Goal: Task Accomplishment & Management: Manage account settings

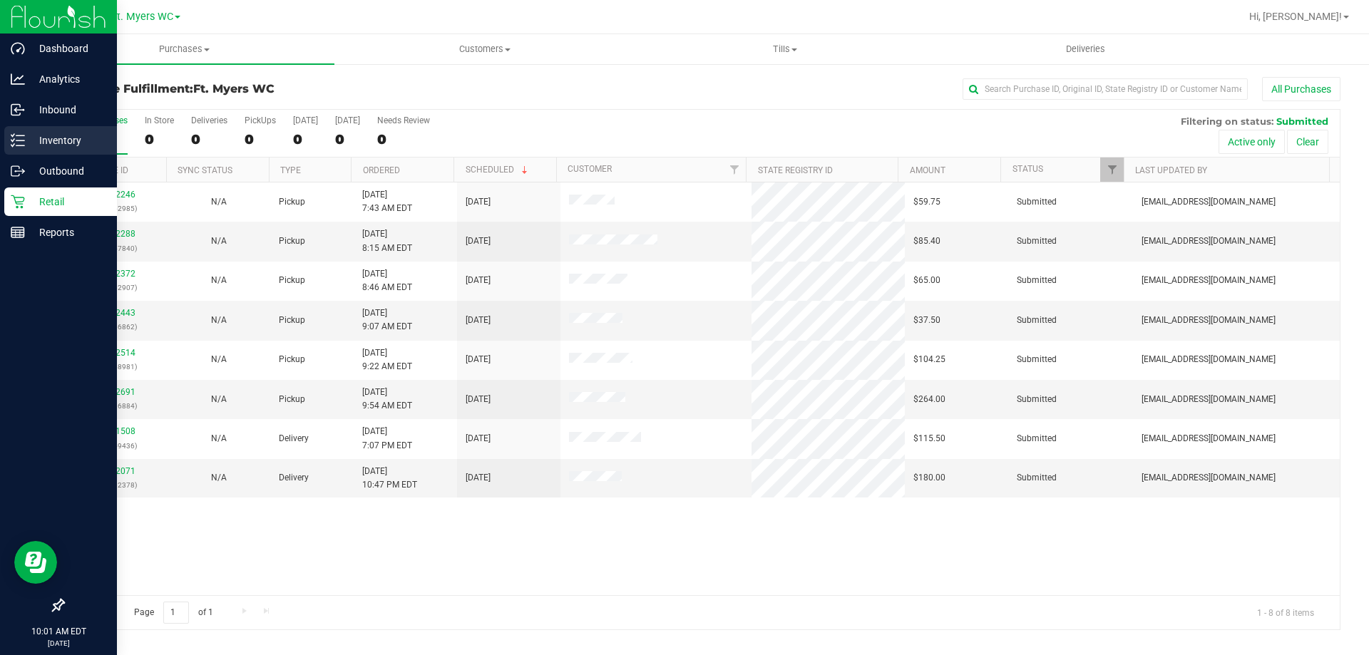
click at [60, 133] on p "Inventory" at bounding box center [68, 140] width 86 height 17
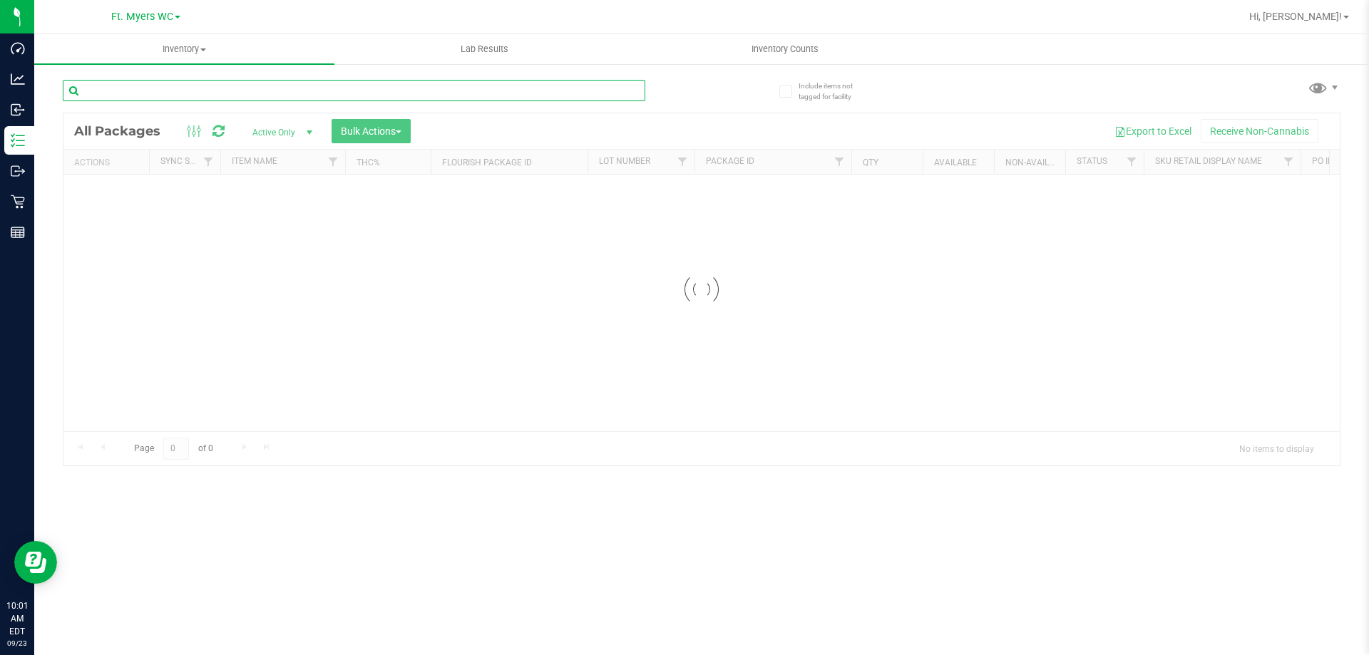
click at [159, 93] on input "text" at bounding box center [354, 90] width 582 height 21
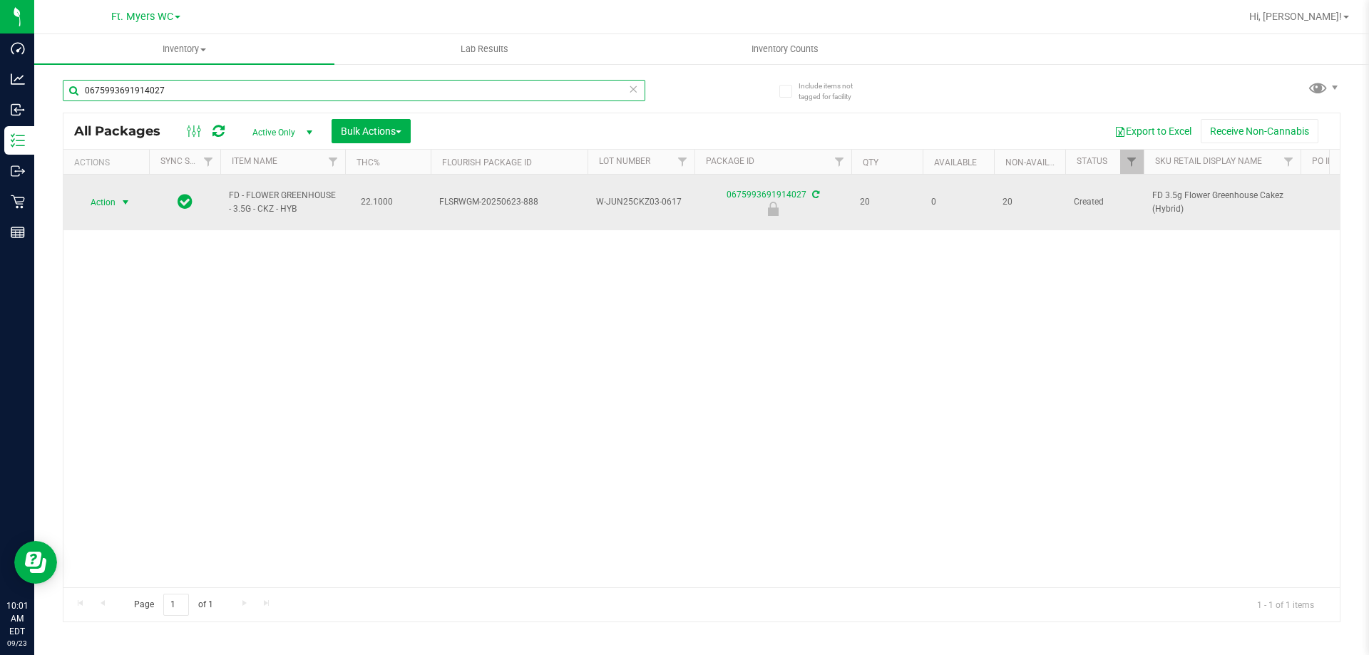
type input "0675993691914027"
click at [125, 197] on span "select" at bounding box center [125, 202] width 11 height 11
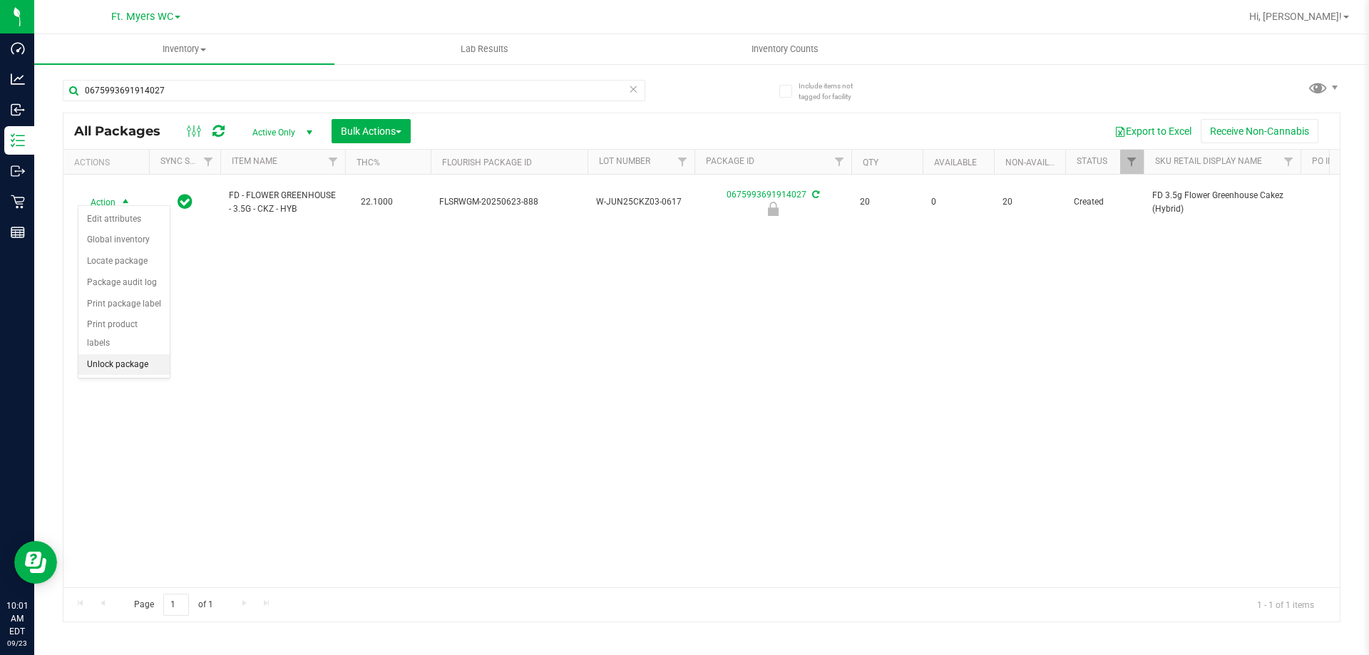
click at [133, 354] on li "Unlock package" at bounding box center [123, 364] width 91 height 21
click at [632, 89] on icon at bounding box center [633, 88] width 10 height 17
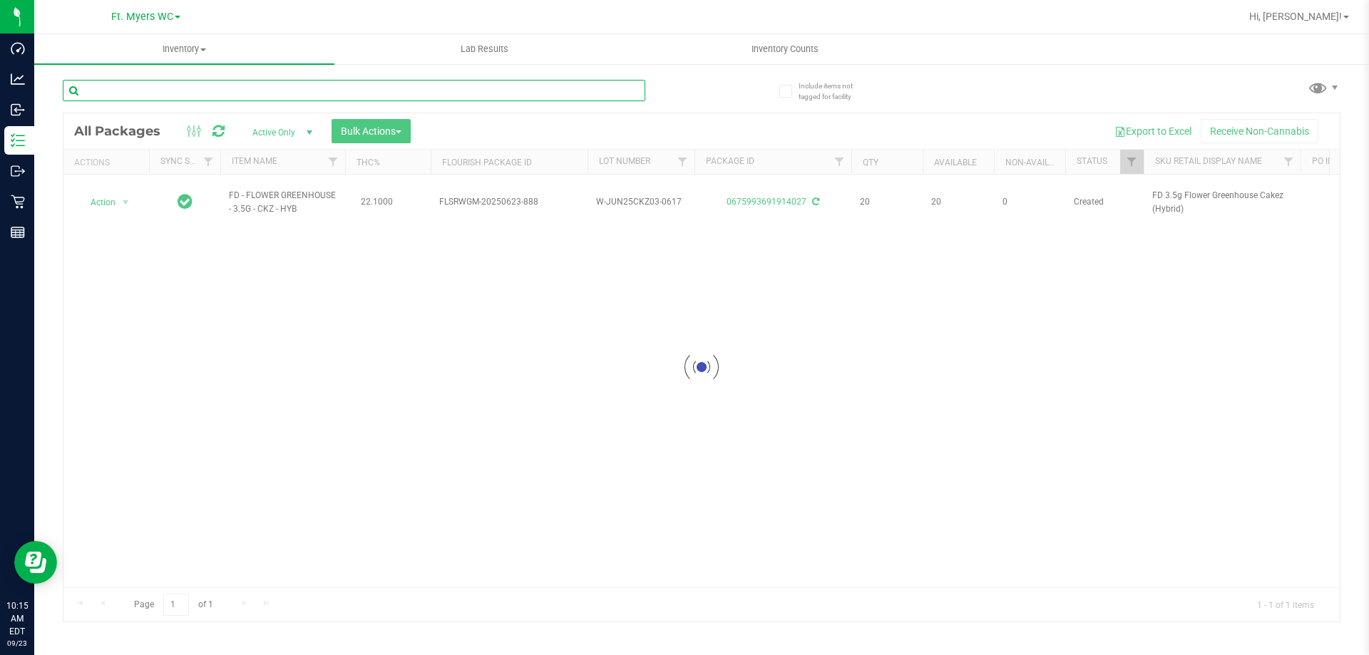
click at [570, 93] on input "text" at bounding box center [354, 90] width 582 height 21
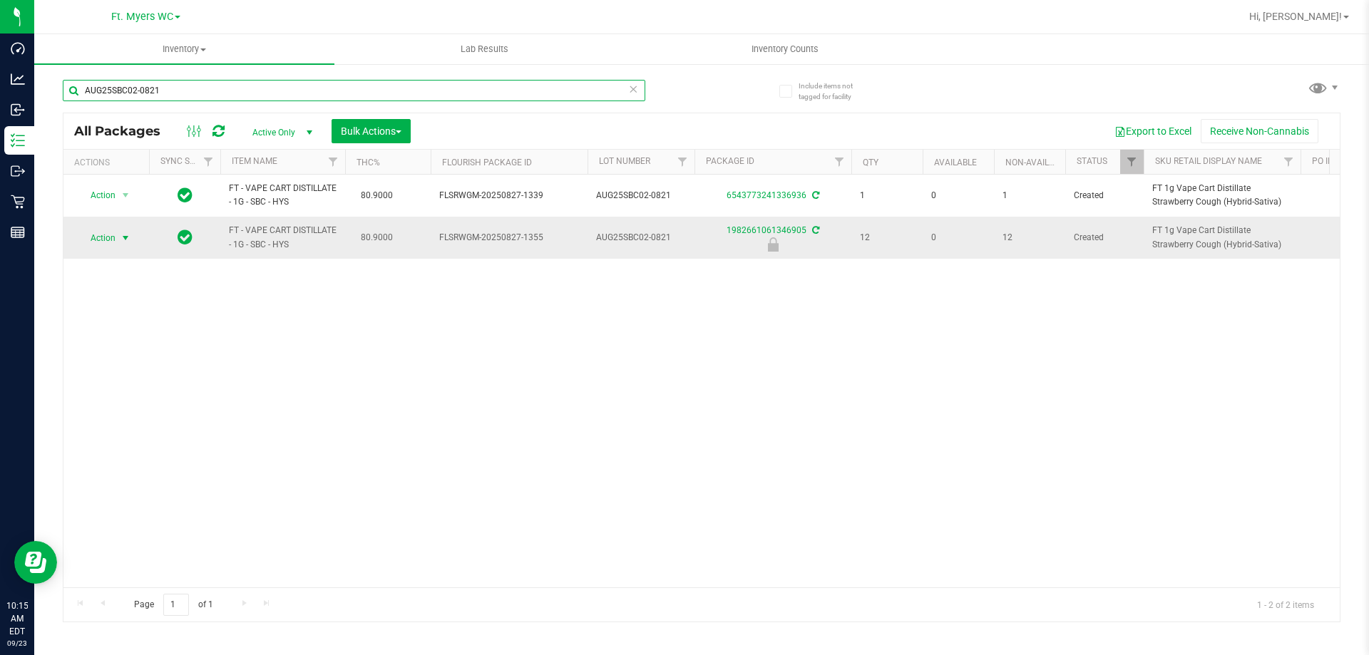
type input "AUG25SBC02-0821"
click at [118, 240] on span "select" at bounding box center [126, 238] width 18 height 20
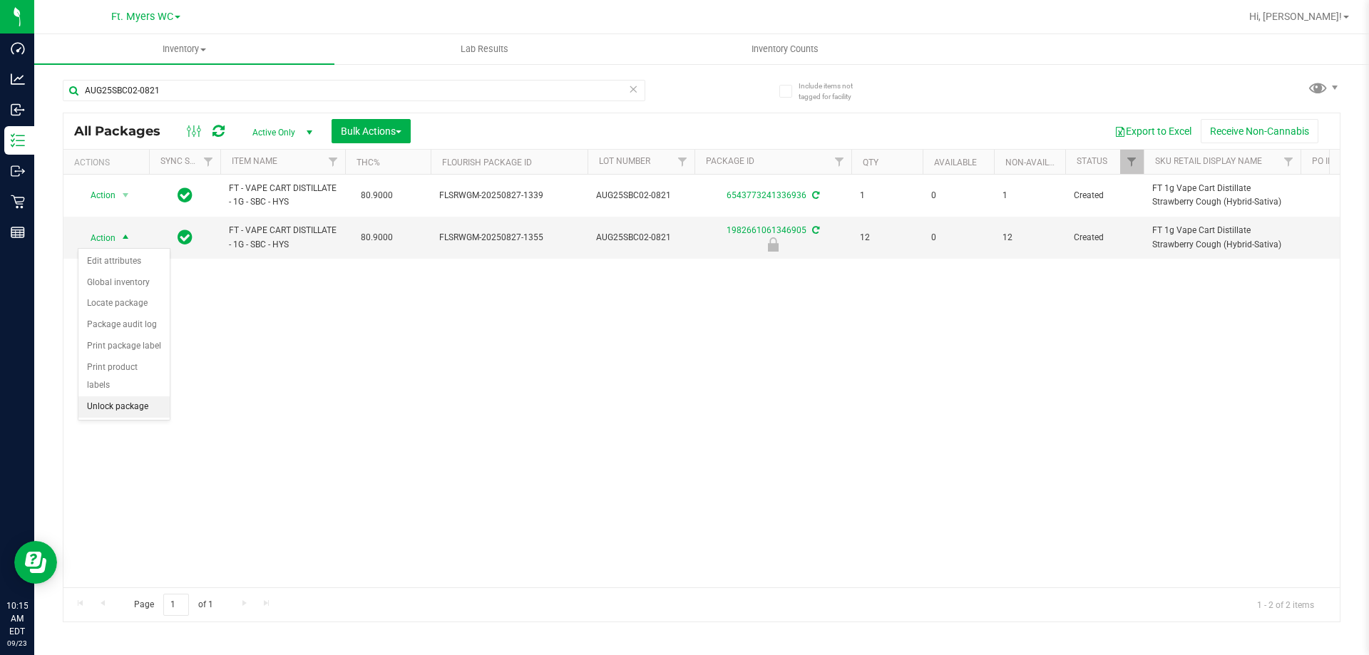
click at [111, 396] on li "Unlock package" at bounding box center [123, 406] width 91 height 21
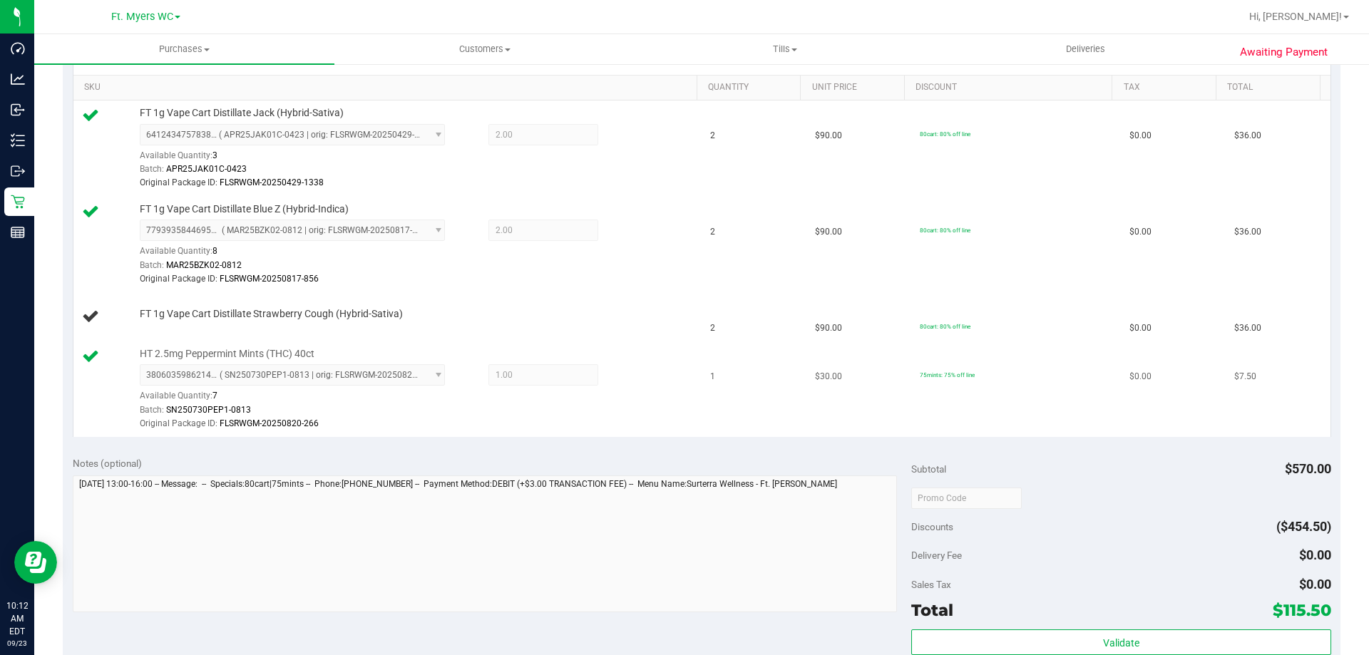
scroll to position [285, 0]
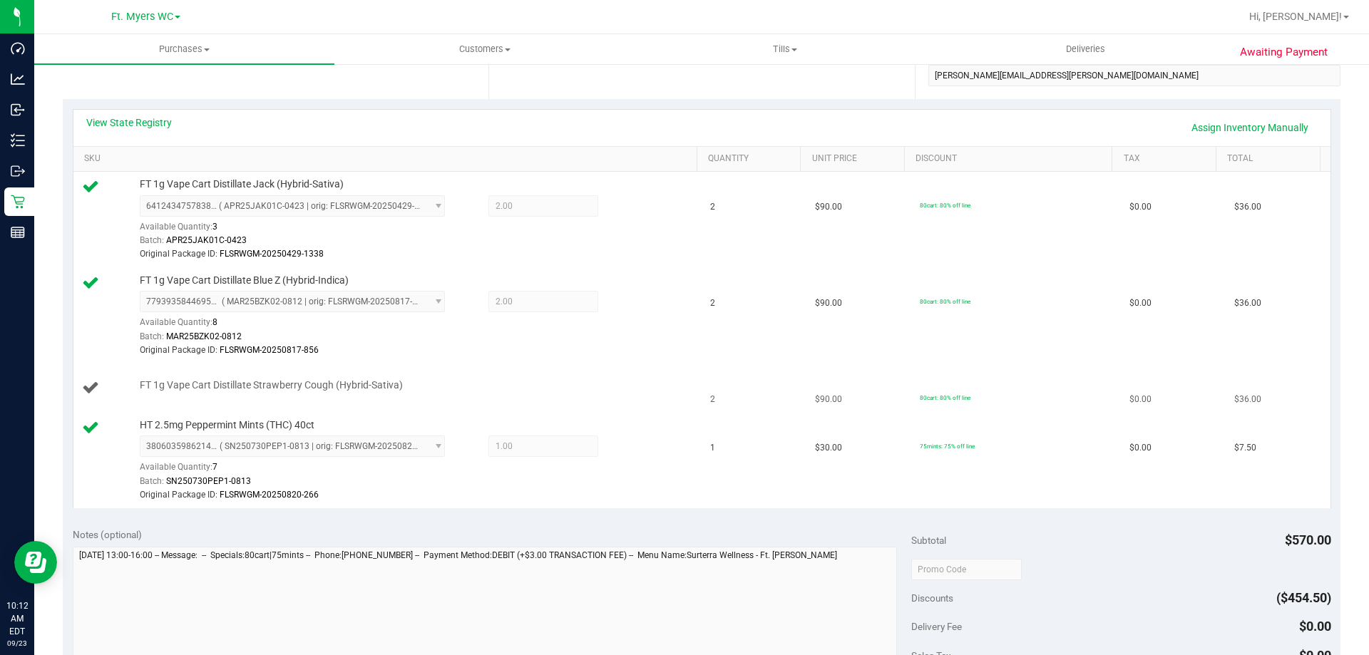
click at [396, 379] on span "FT 1g Vape Cart Distillate Strawberry Cough (Hybrid-Sativa)" at bounding box center [271, 386] width 263 height 14
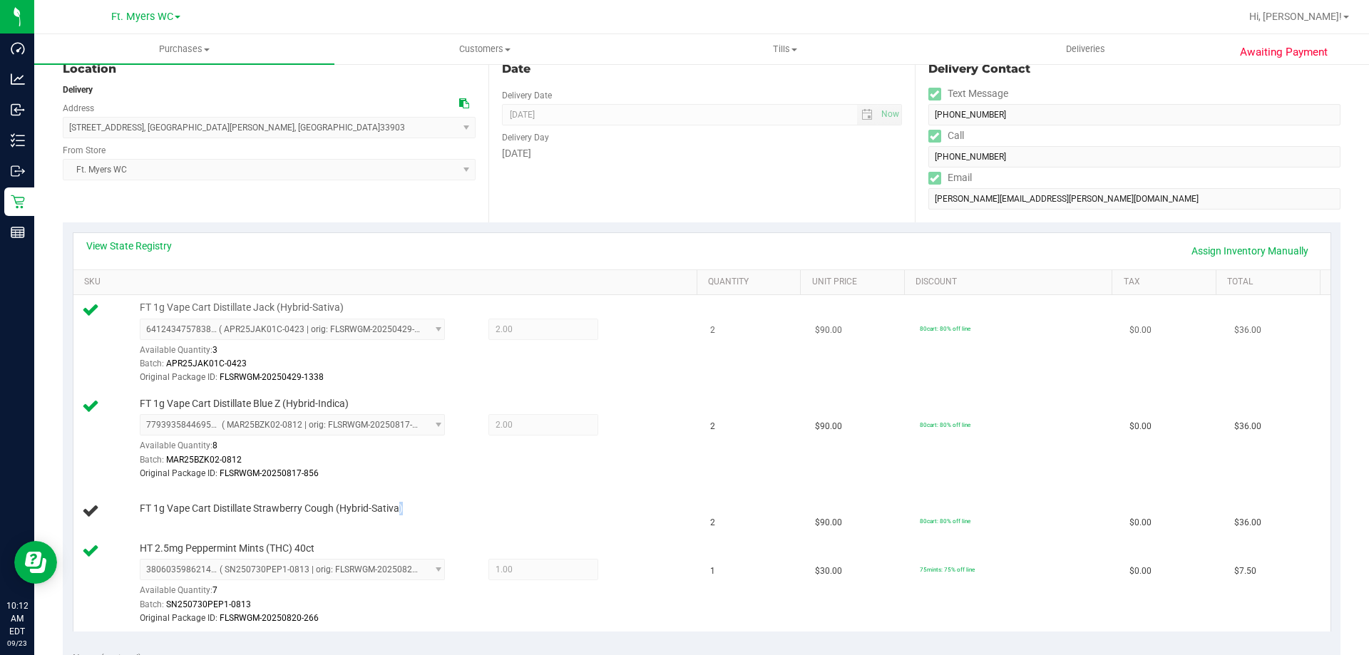
scroll to position [143, 0]
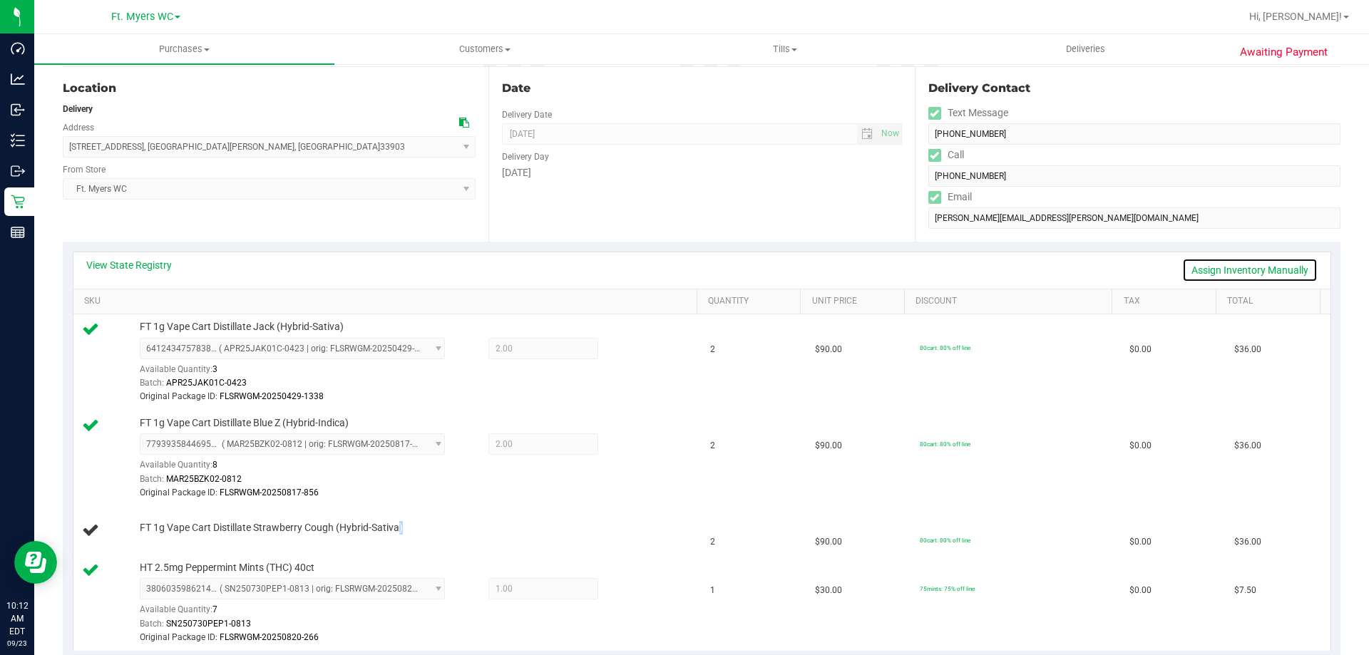
click at [1184, 266] on link "Assign Inventory Manually" at bounding box center [1249, 270] width 135 height 24
click at [320, 520] on span "FT 1g Vape Cart Distillate Strawberry Cough (Hybrid-Sativa)" at bounding box center [271, 524] width 263 height 14
click at [1284, 266] on link "Save & Exit" at bounding box center [1283, 270] width 67 height 24
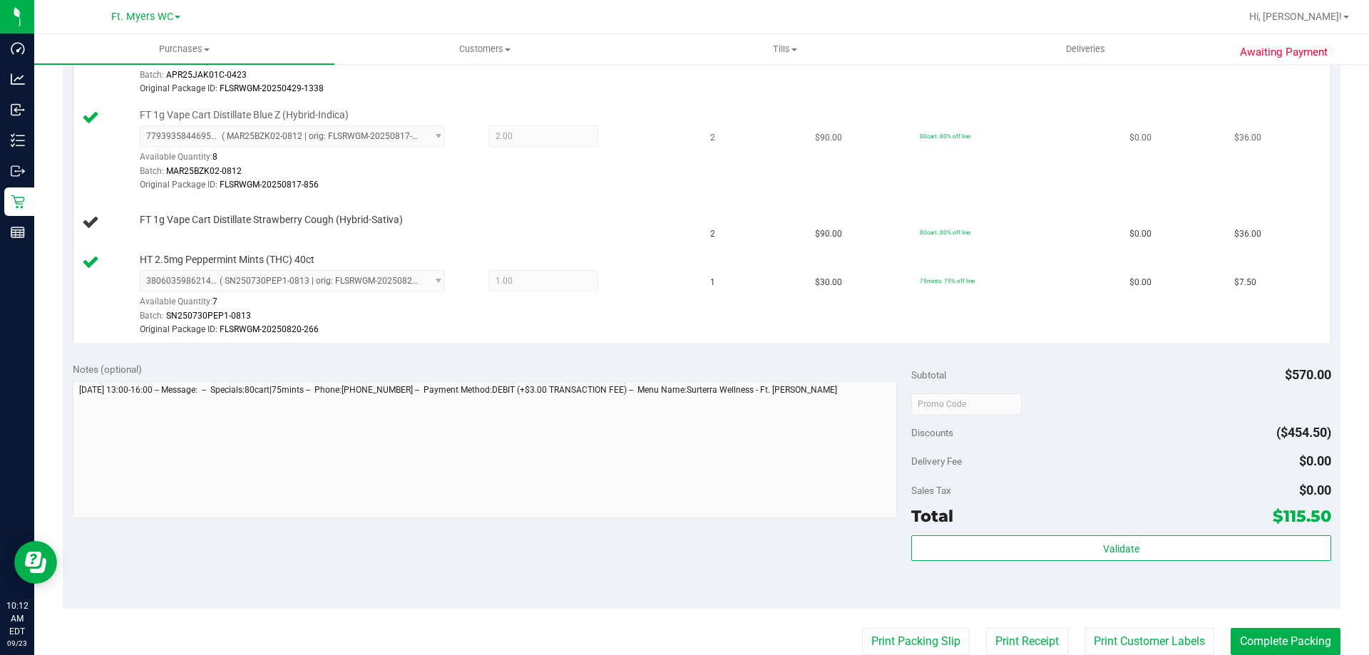
scroll to position [428, 0]
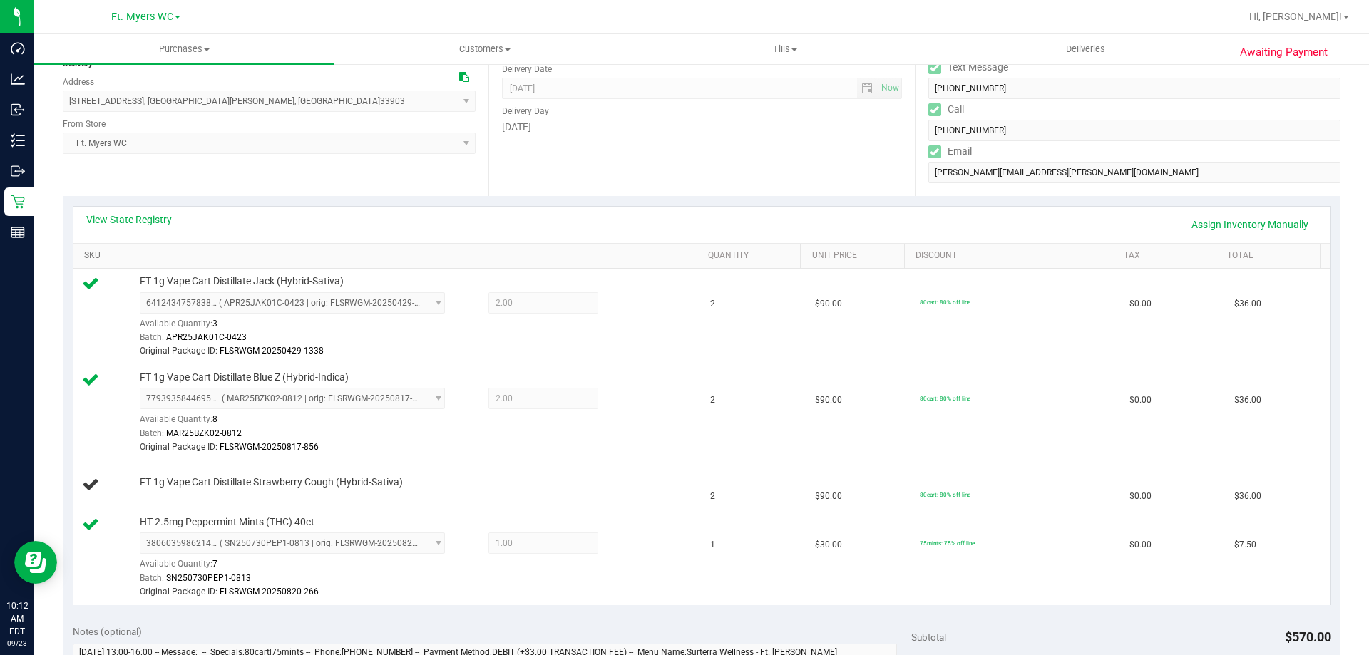
scroll to position [214, 0]
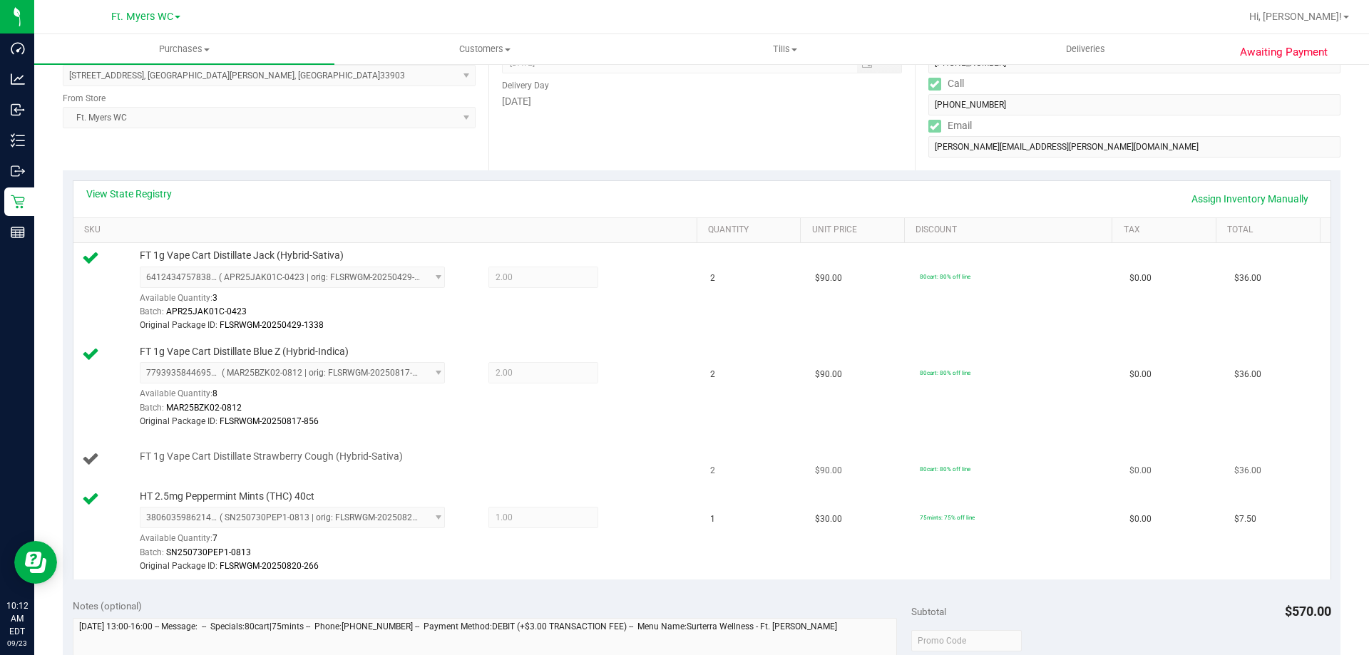
click at [399, 459] on span "FT 1g Vape Cart Distillate Strawberry Cough (Hybrid-Sativa)" at bounding box center [271, 457] width 263 height 14
click at [1206, 195] on link "Assign Inventory Manually" at bounding box center [1249, 199] width 135 height 24
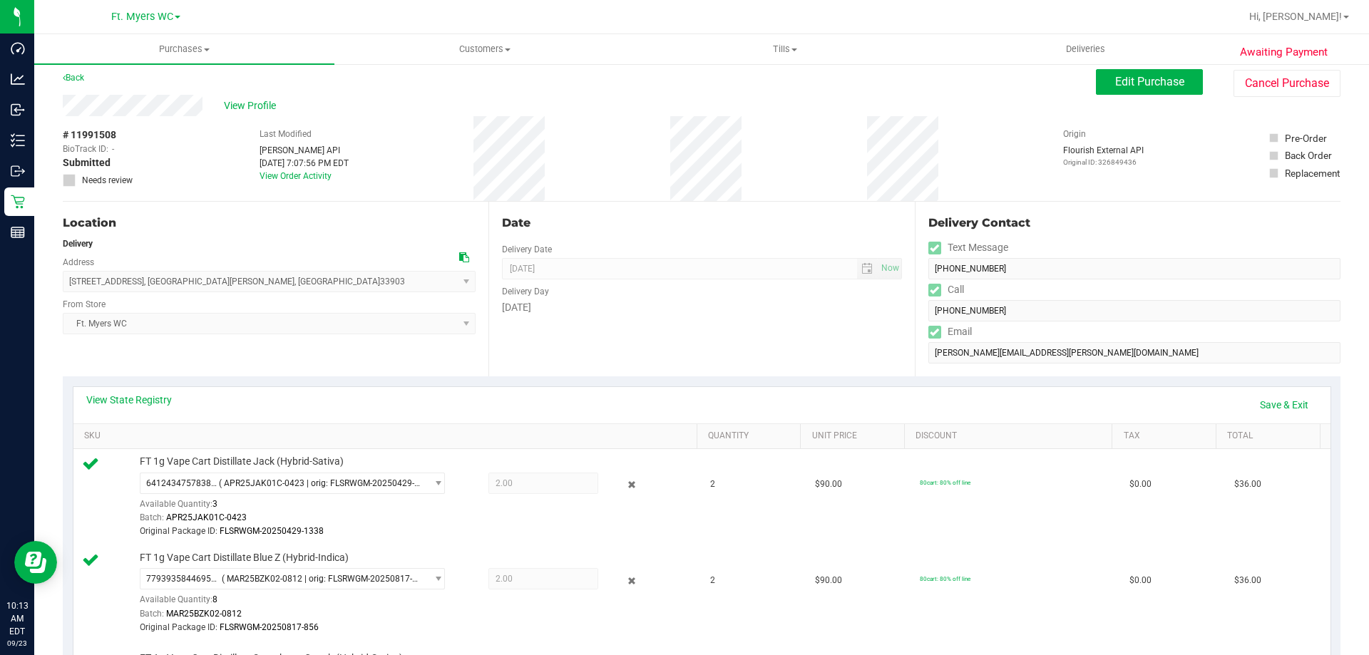
scroll to position [0, 0]
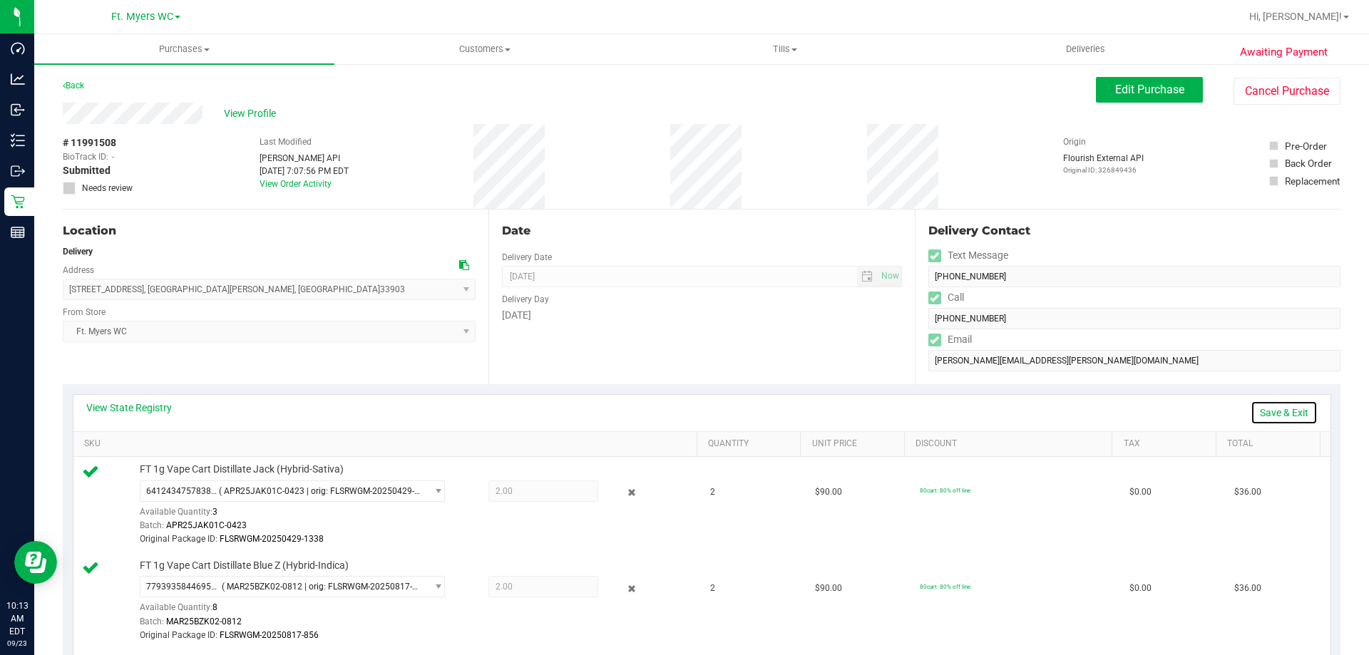
click at [1265, 416] on link "Save & Exit" at bounding box center [1283, 413] width 67 height 24
click at [1233, 413] on link "Assign Inventory Manually" at bounding box center [1249, 413] width 135 height 24
click at [1250, 405] on link "Save & Exit" at bounding box center [1283, 413] width 67 height 24
click at [1250, 405] on link "Assign Inventory Manually" at bounding box center [1249, 413] width 135 height 24
click at [1250, 405] on link "Save & Exit" at bounding box center [1283, 413] width 67 height 24
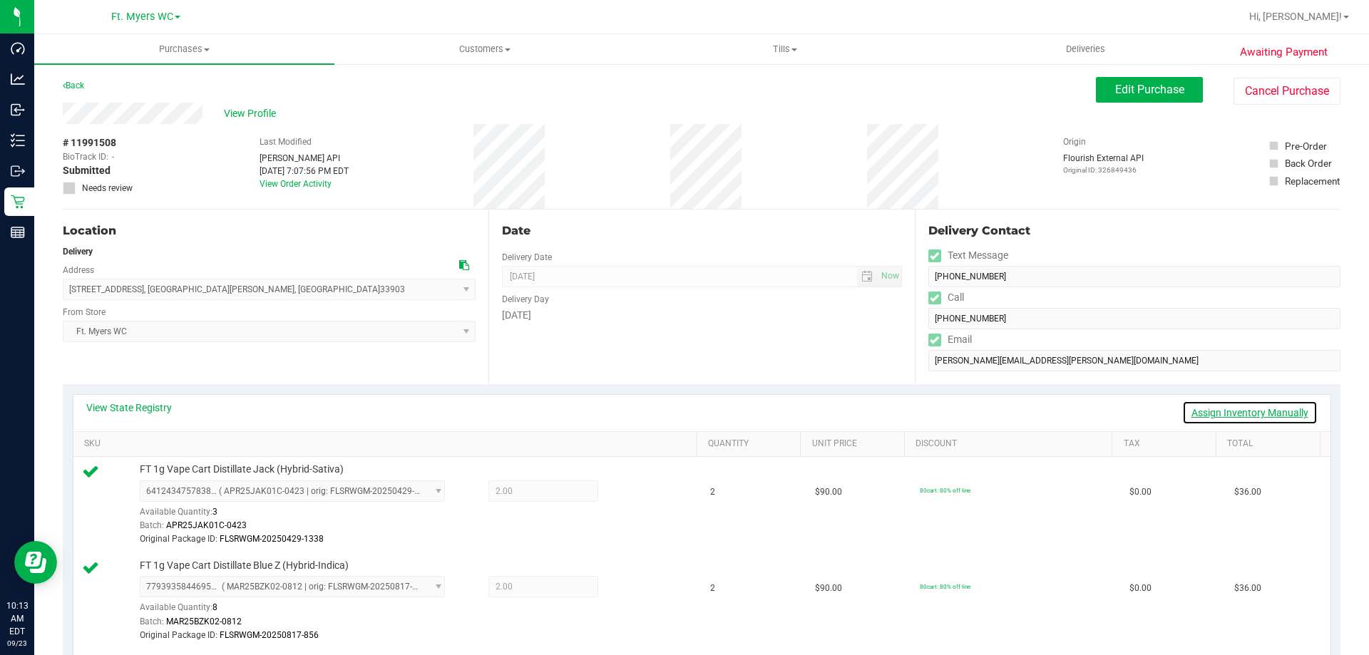
click at [1250, 405] on link "Assign Inventory Manually" at bounding box center [1249, 413] width 135 height 24
click at [1255, 412] on link "Save & Exit" at bounding box center [1283, 413] width 67 height 24
click at [1165, 92] on span "Edit Purchase" at bounding box center [1149, 90] width 69 height 14
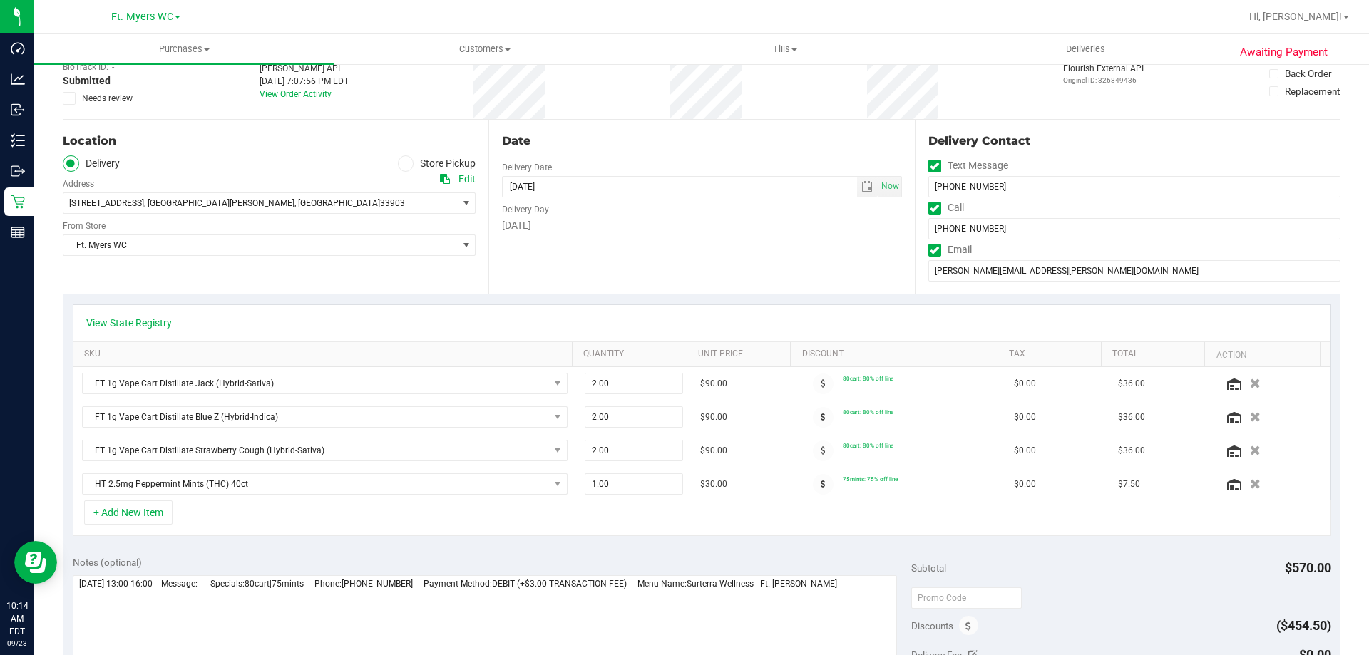
scroll to position [143, 0]
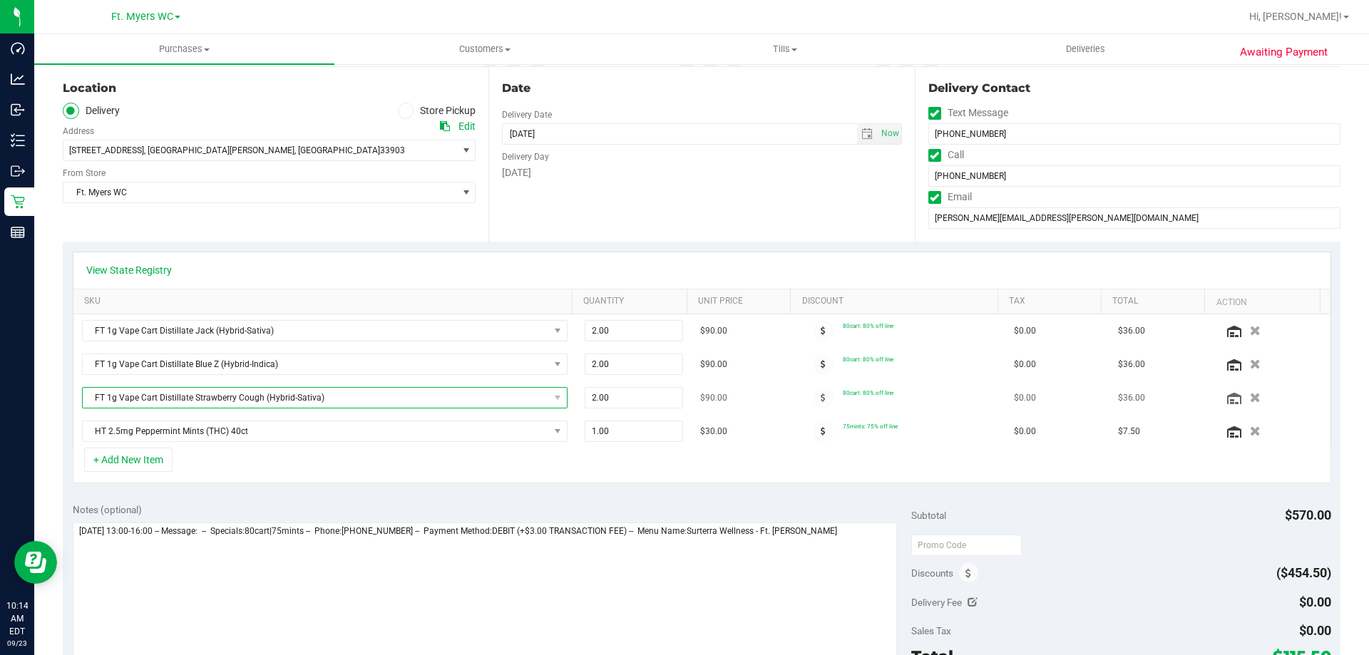
click at [456, 396] on span "FT 1g Vape Cart Distillate Strawberry Cough (Hybrid-Sativa)" at bounding box center [316, 398] width 466 height 20
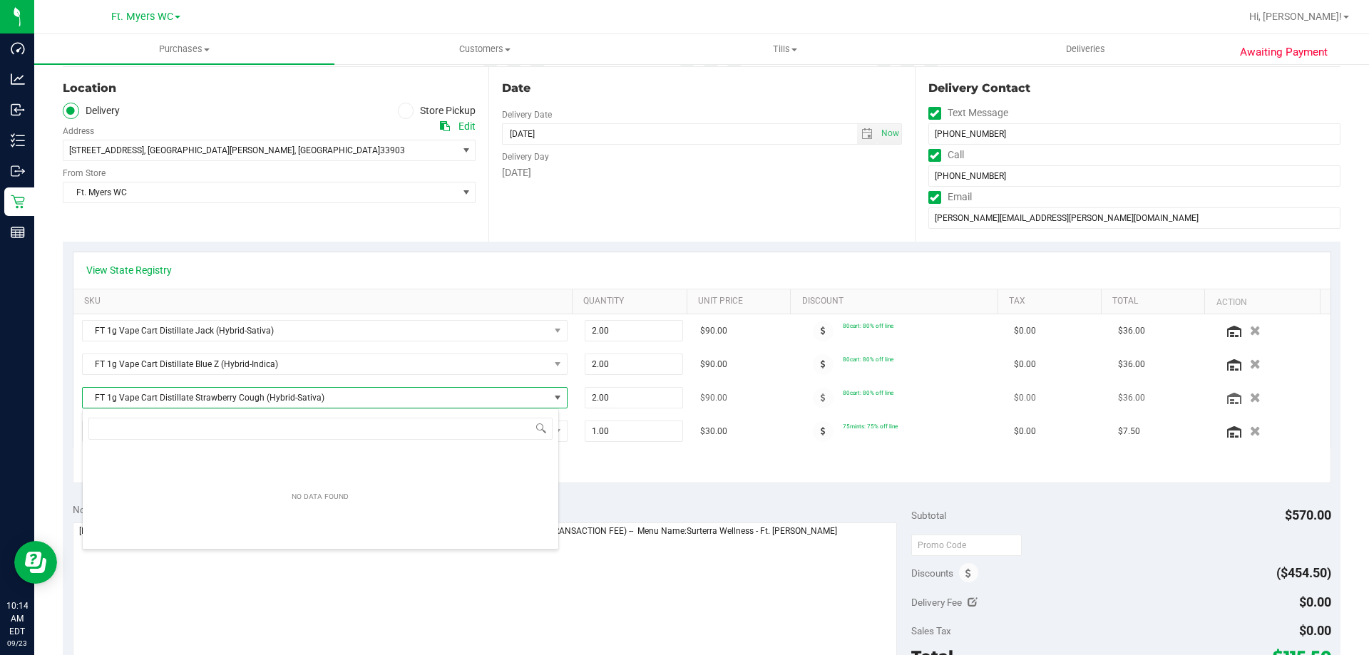
scroll to position [21, 473]
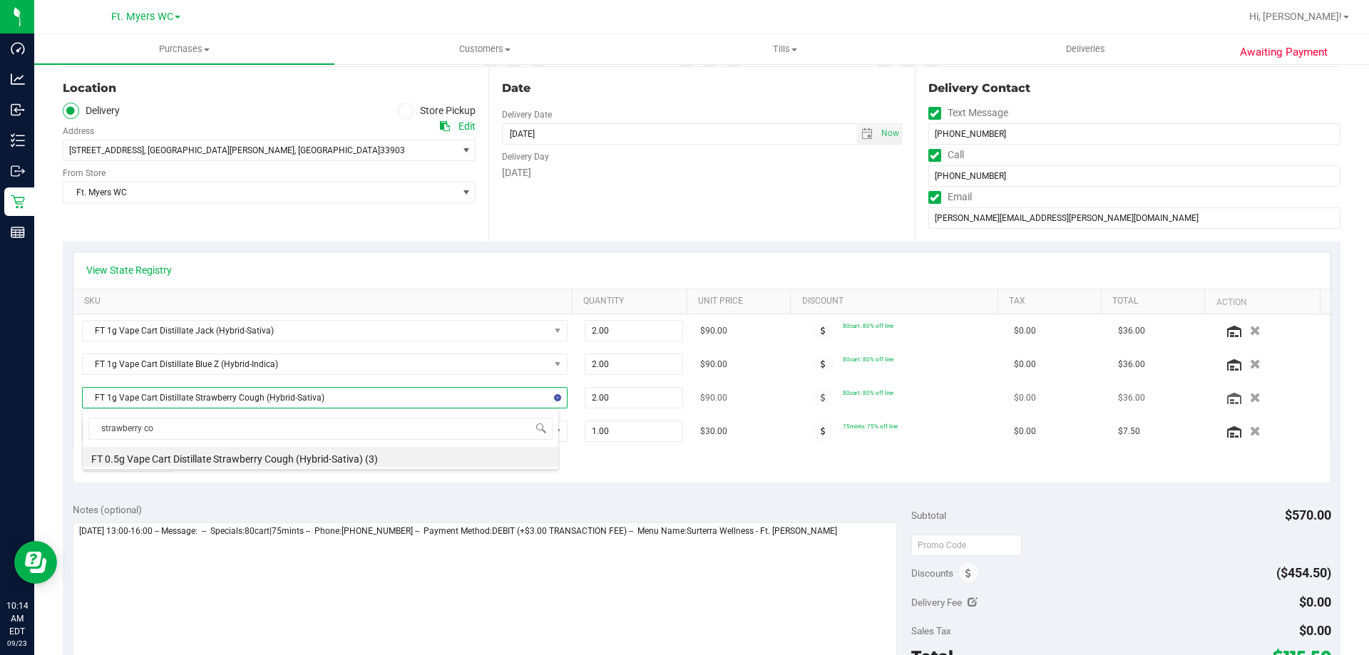
type input "strawberry cou"
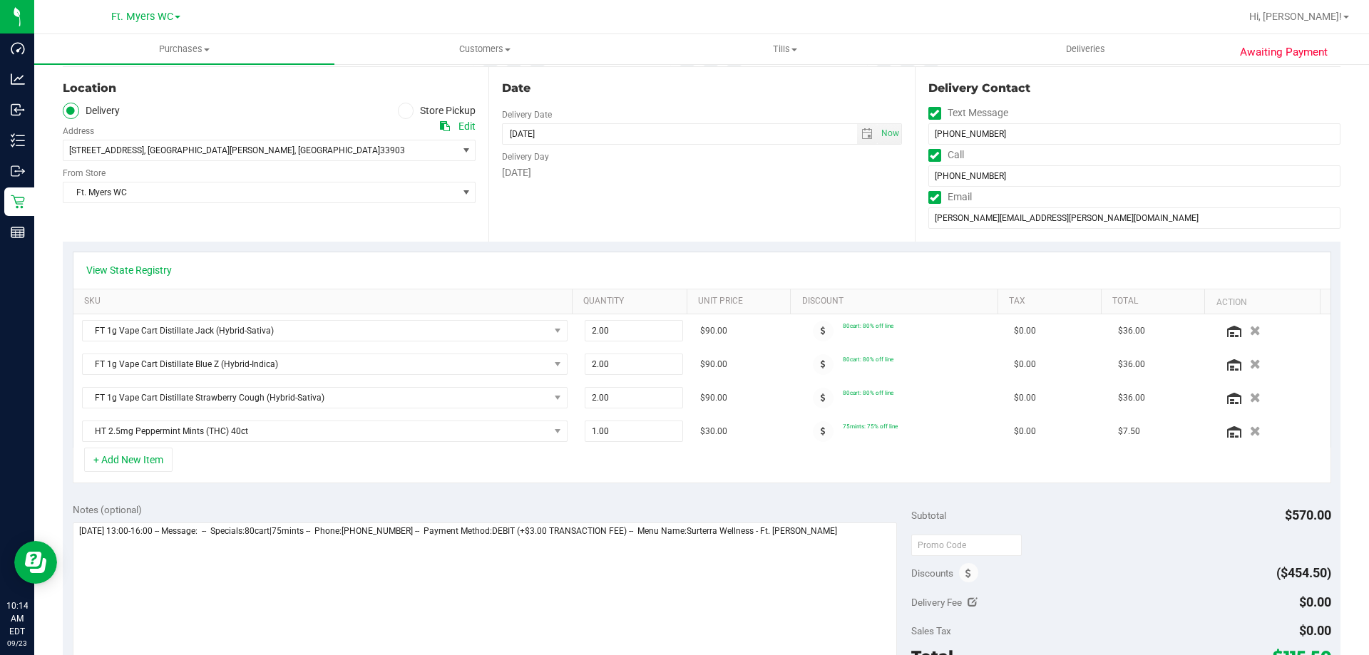
click at [287, 516] on div "Notes (optional)" at bounding box center [492, 510] width 839 height 14
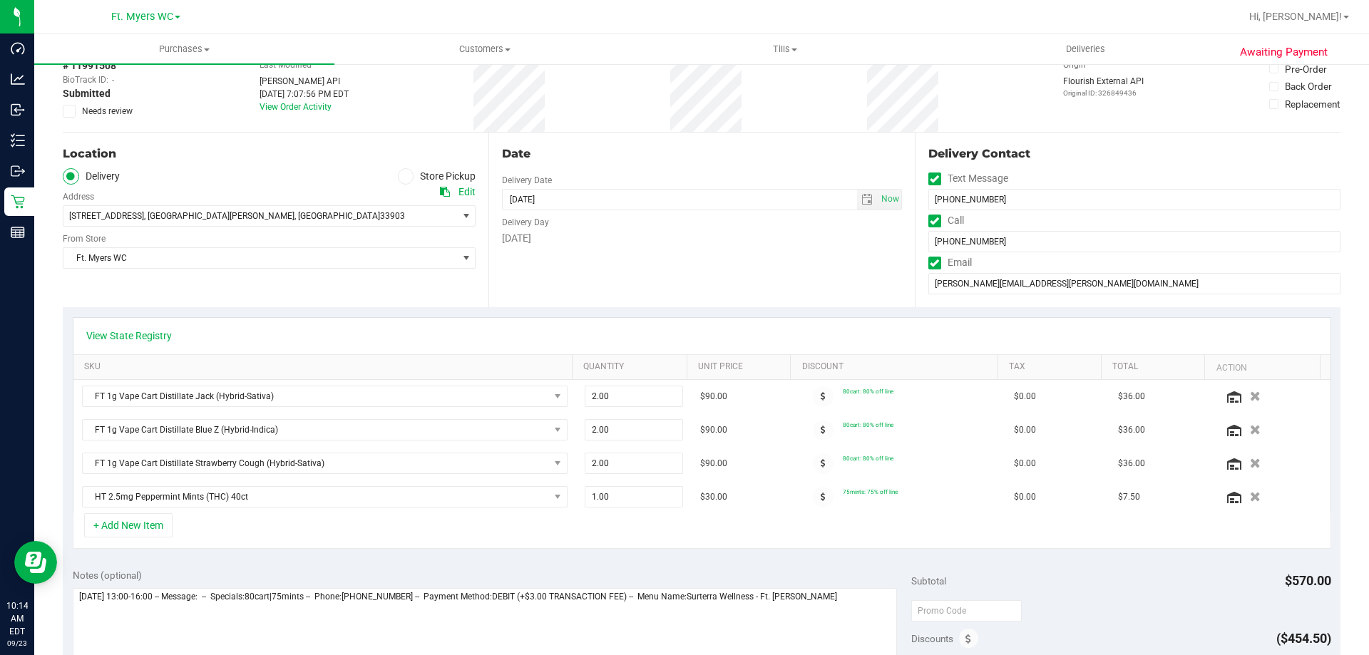
scroll to position [0, 0]
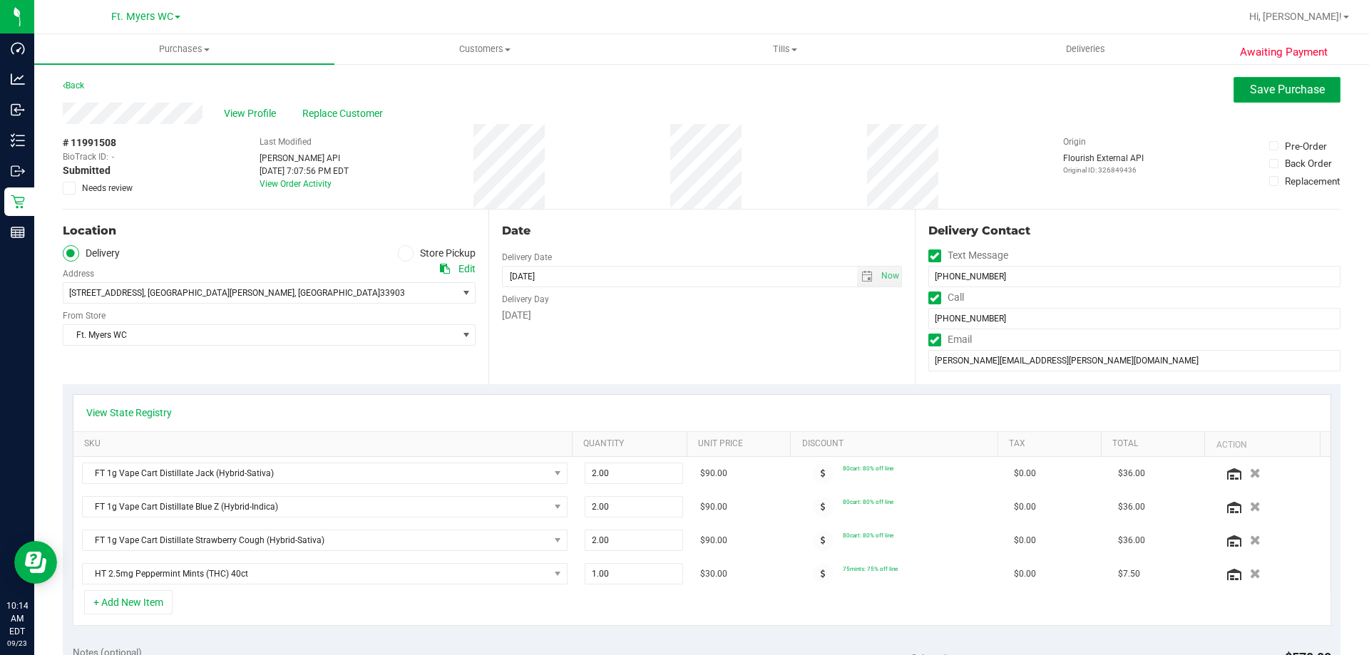
click at [1311, 88] on span "Save Purchase" at bounding box center [1287, 90] width 75 height 14
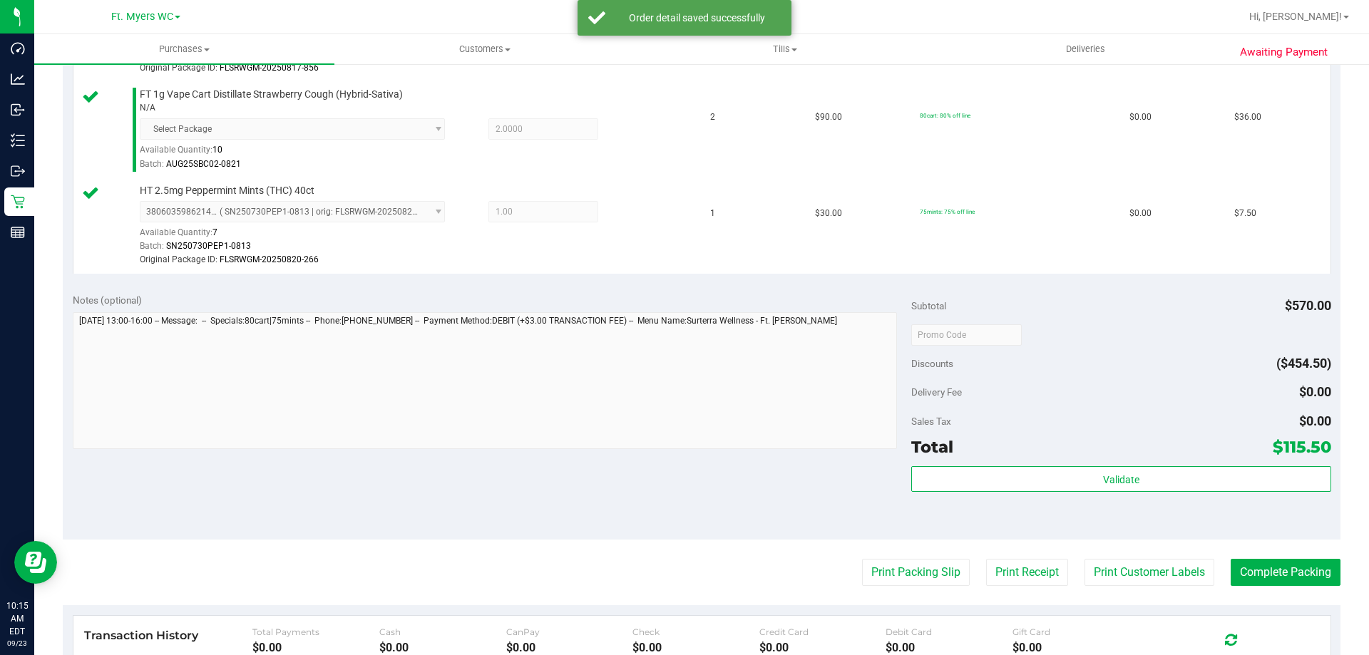
scroll to position [570, 0]
click at [964, 493] on div "Validate" at bounding box center [1120, 495] width 419 height 64
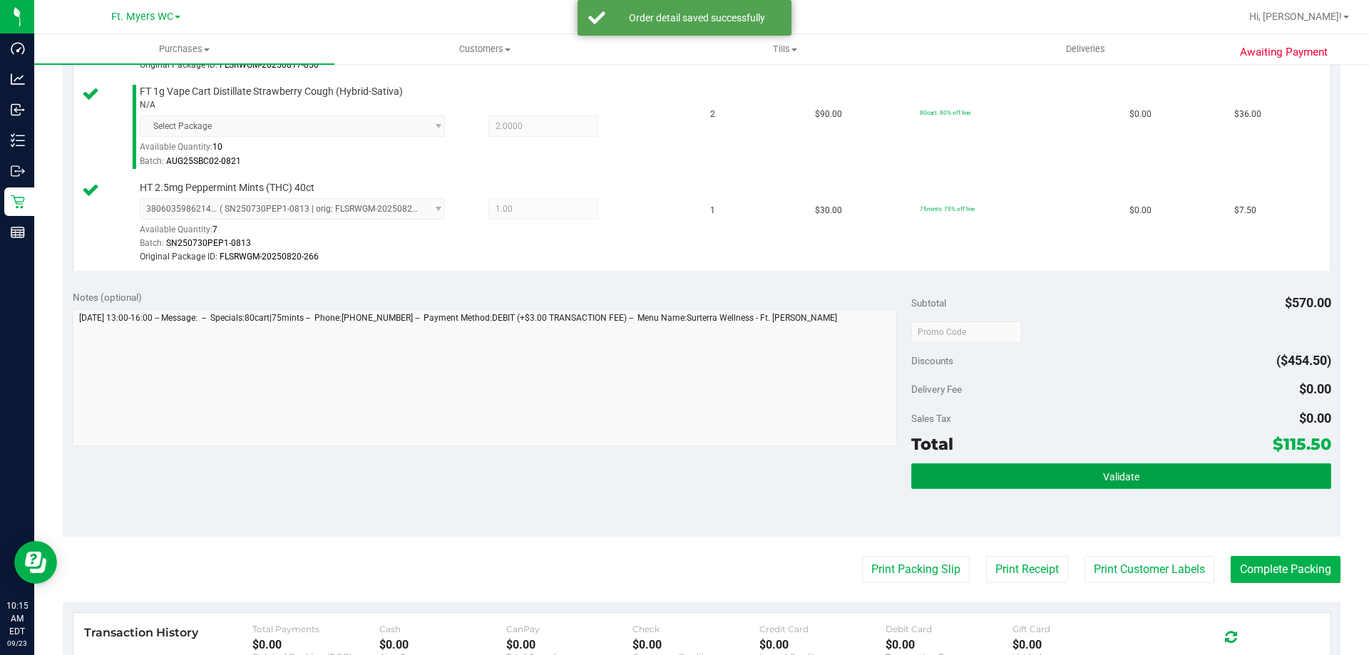
click at [964, 483] on button "Validate" at bounding box center [1120, 476] width 419 height 26
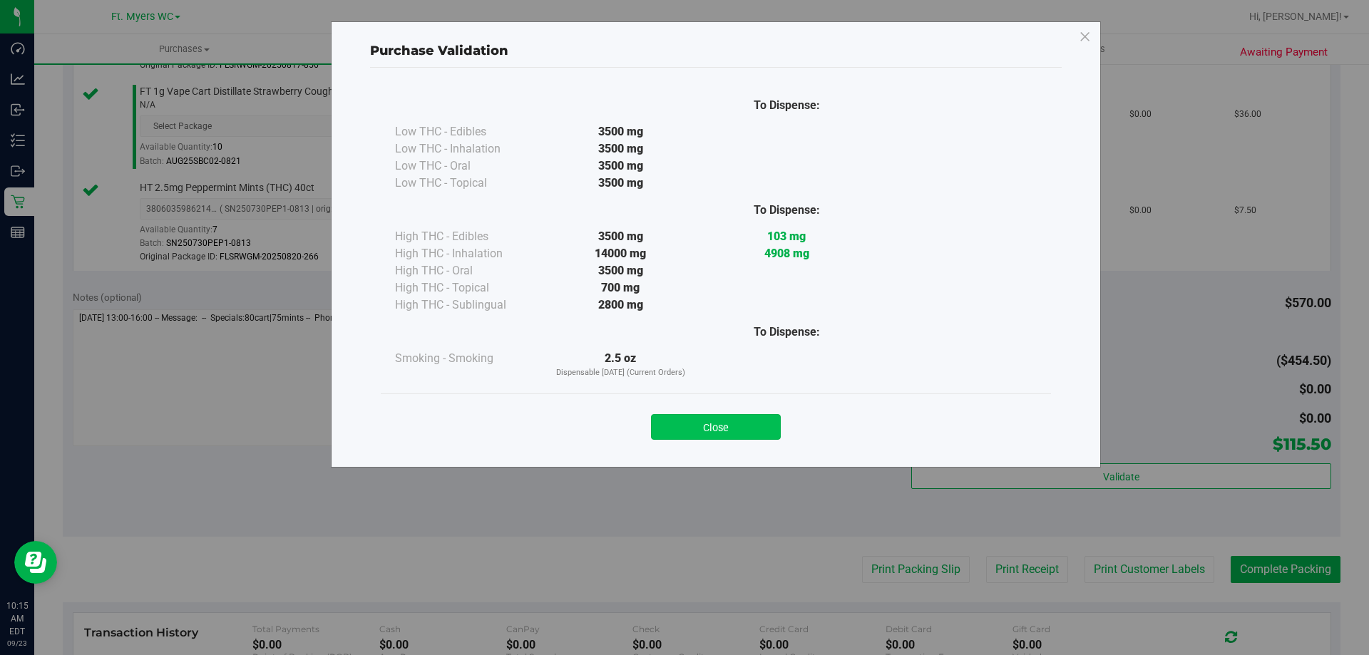
click at [746, 429] on button "Close" at bounding box center [716, 427] width 130 height 26
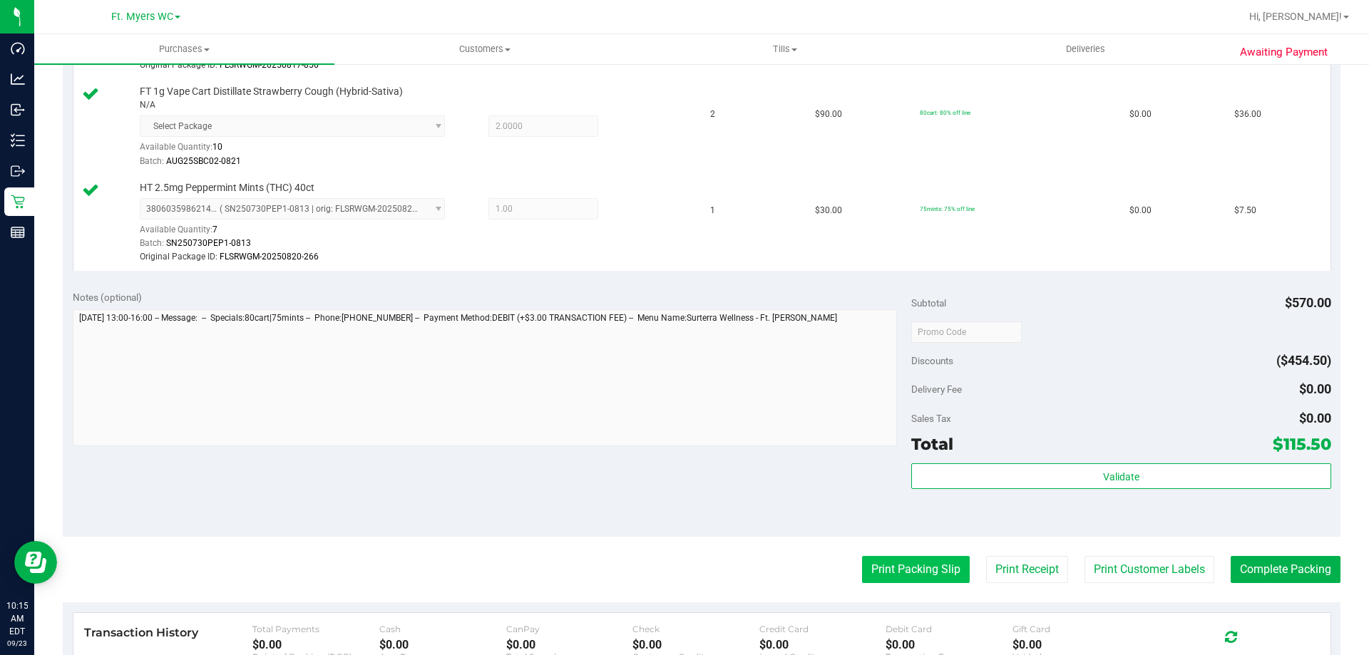
click at [885, 562] on button "Print Packing Slip" at bounding box center [916, 569] width 108 height 27
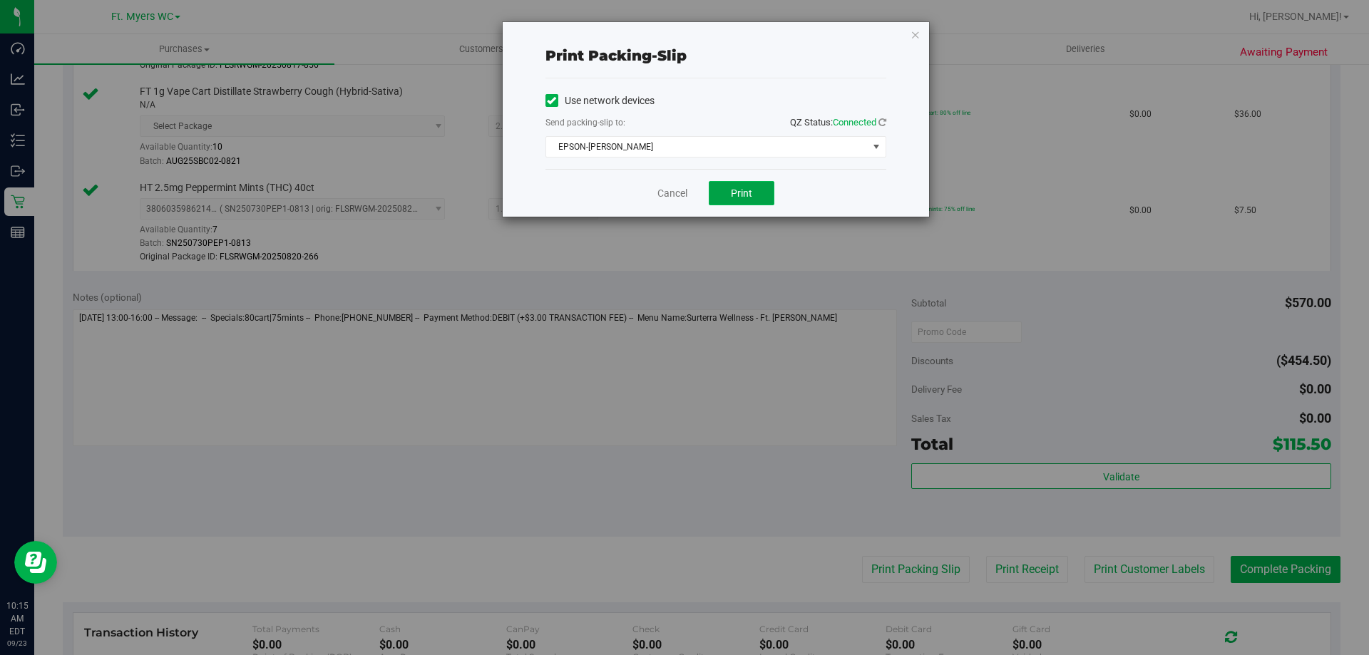
click at [734, 197] on span "Print" at bounding box center [741, 192] width 21 height 11
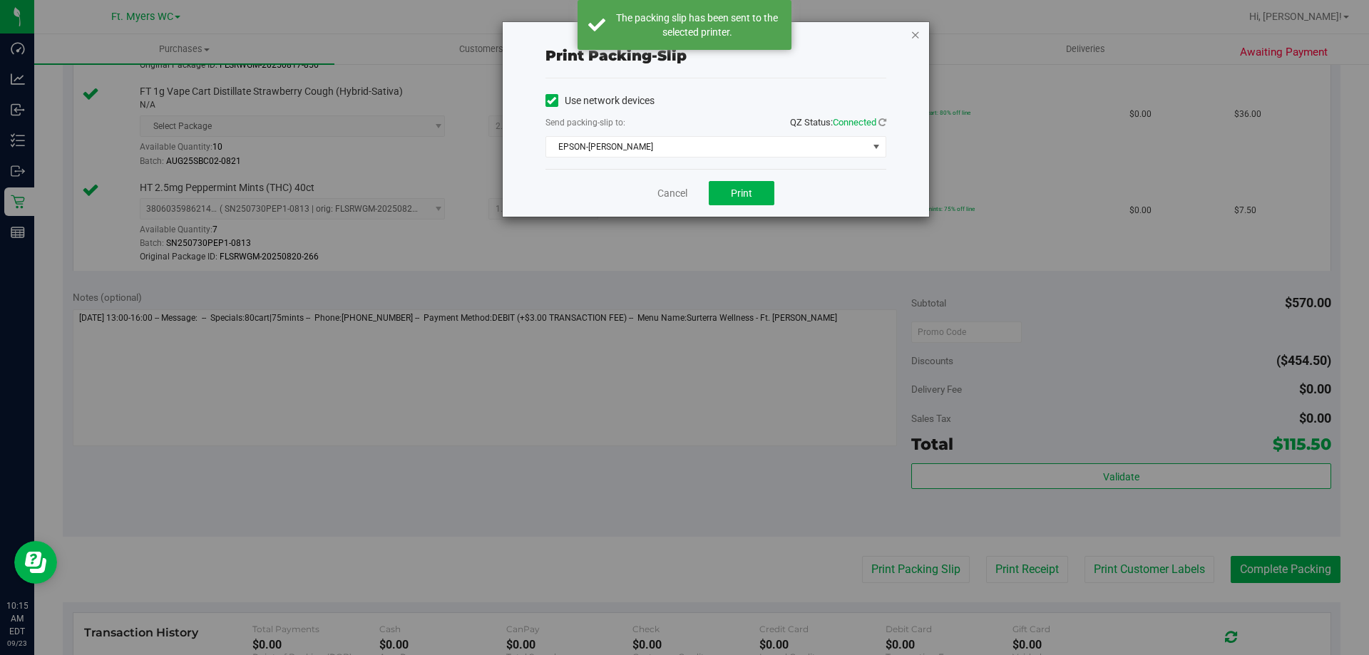
click at [913, 27] on icon "button" at bounding box center [915, 34] width 10 height 17
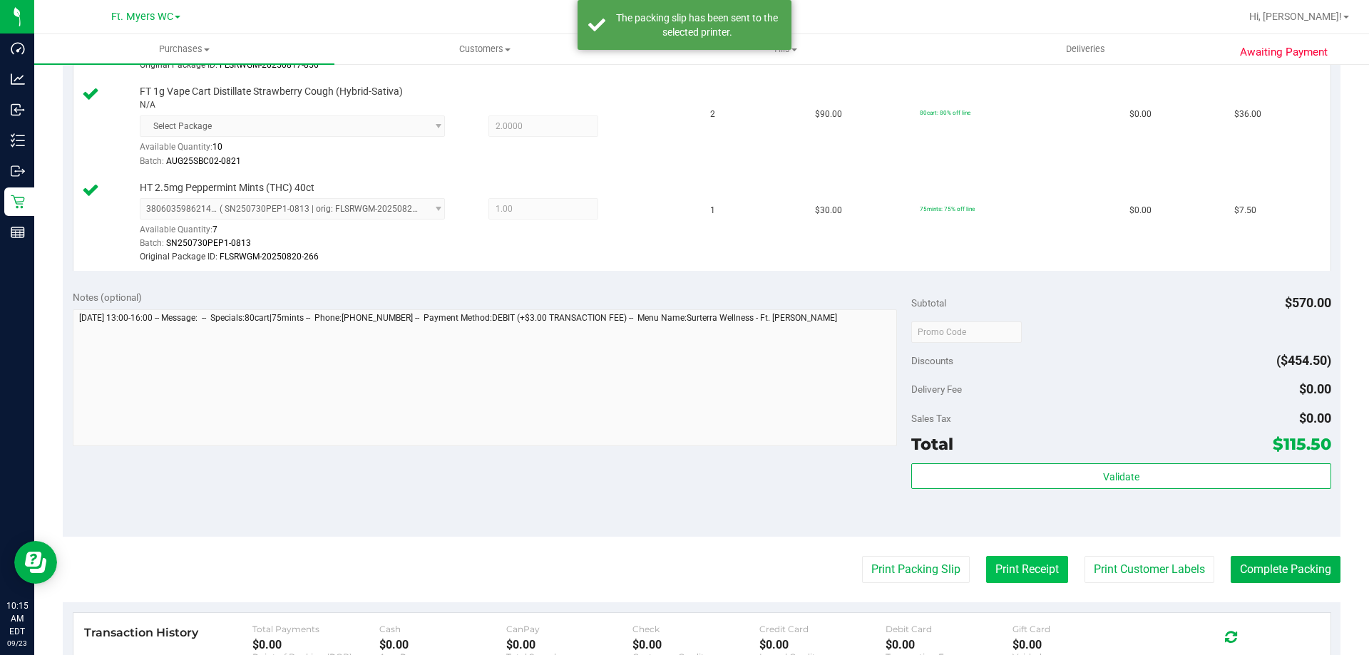
click at [1045, 570] on button "Print Receipt" at bounding box center [1027, 569] width 82 height 27
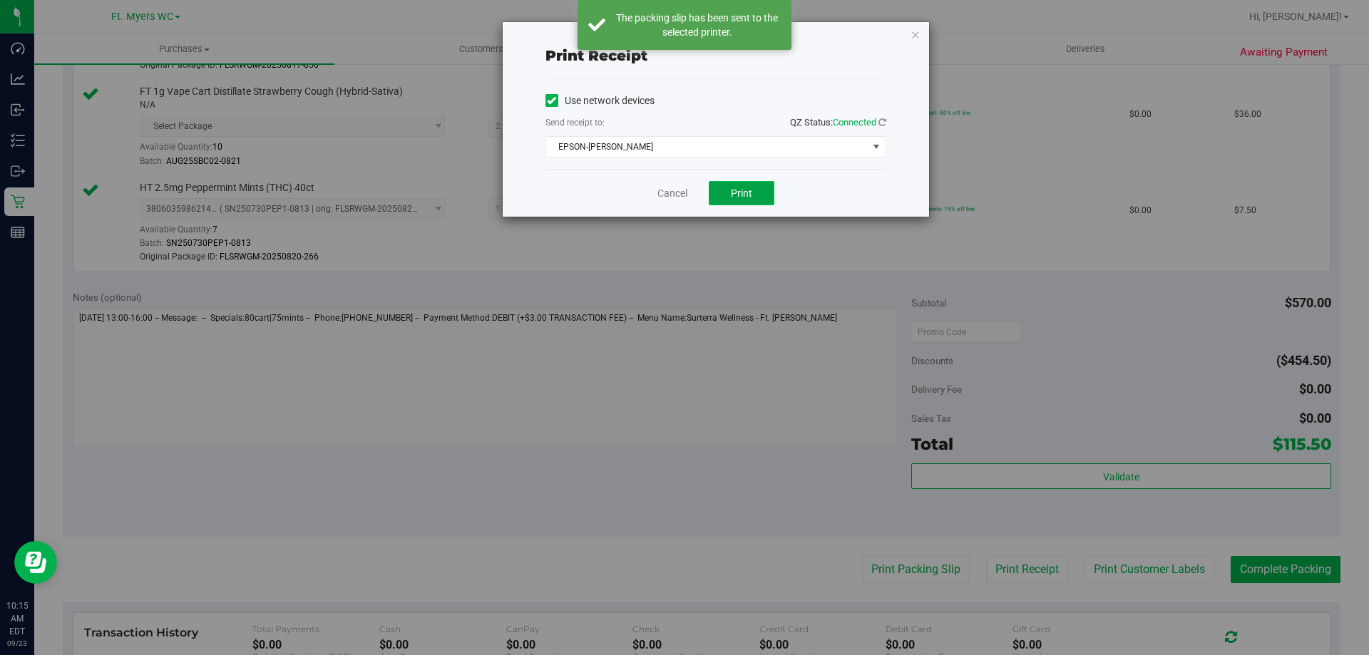
click at [738, 185] on button "Print" at bounding box center [742, 193] width 66 height 24
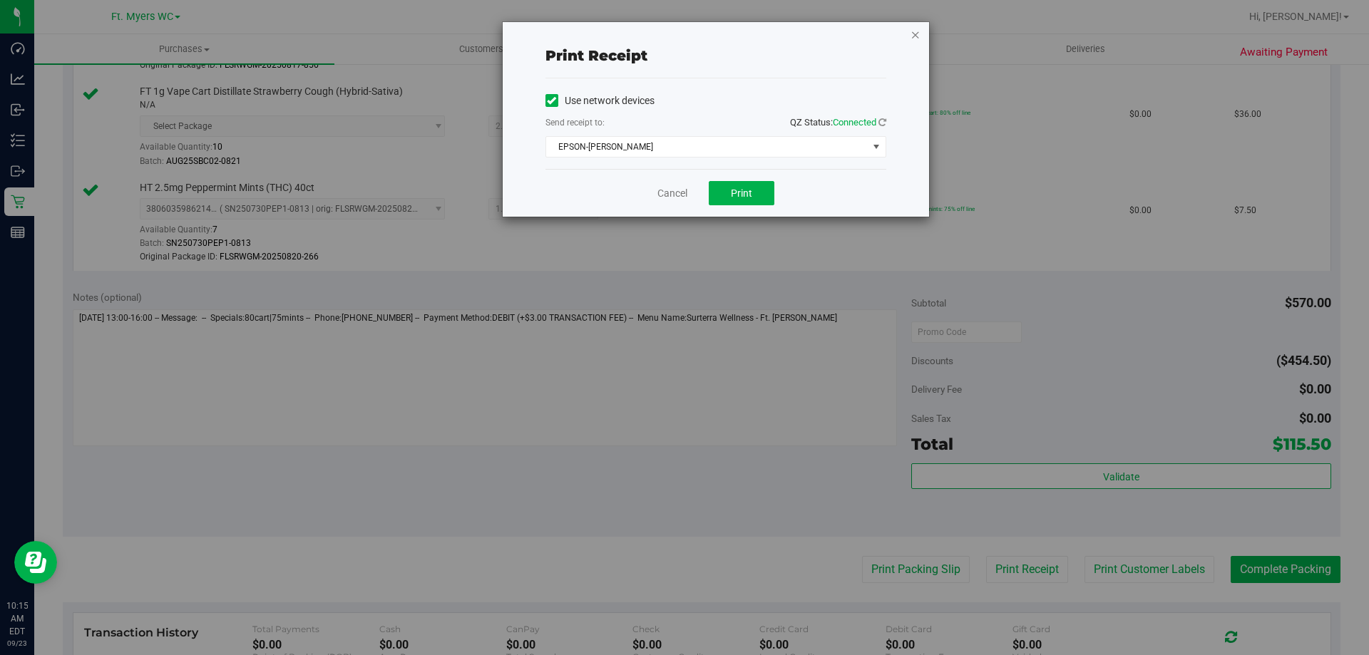
click at [915, 29] on icon "button" at bounding box center [915, 34] width 10 height 17
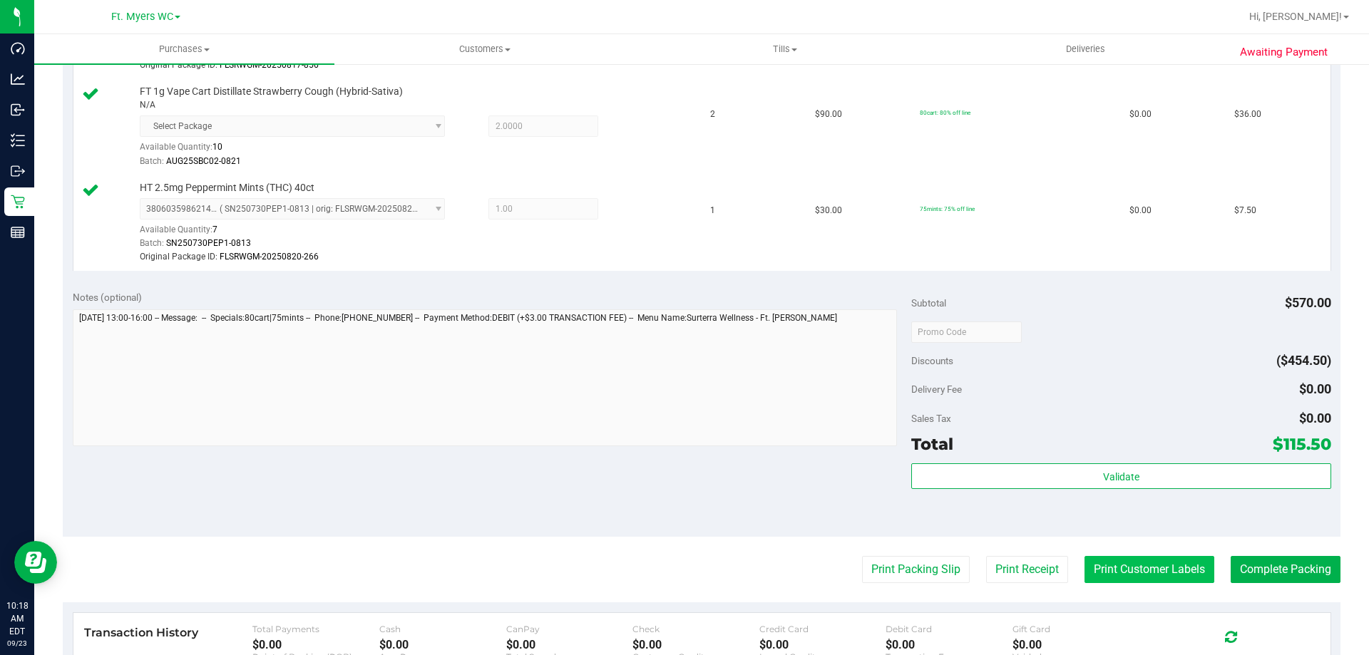
click at [1146, 568] on button "Print Customer Labels" at bounding box center [1149, 569] width 130 height 27
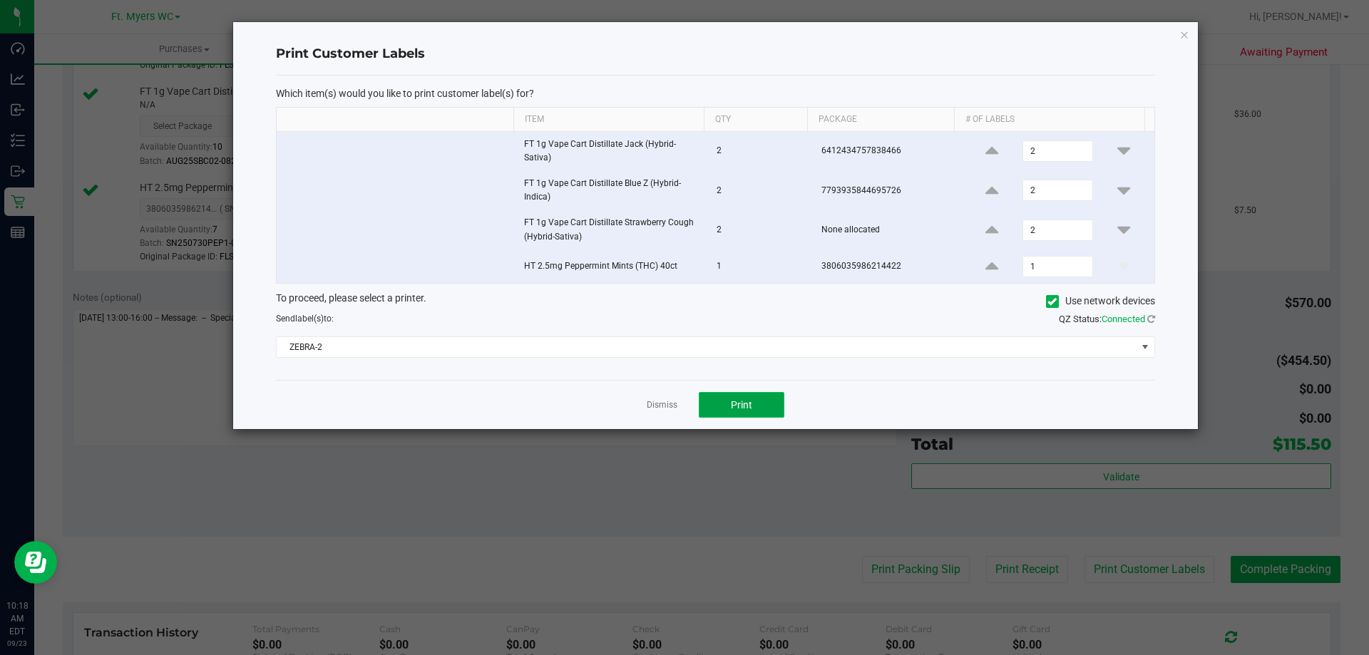
click at [712, 413] on button "Print" at bounding box center [742, 405] width 86 height 26
click at [667, 411] on link "Dismiss" at bounding box center [662, 405] width 31 height 12
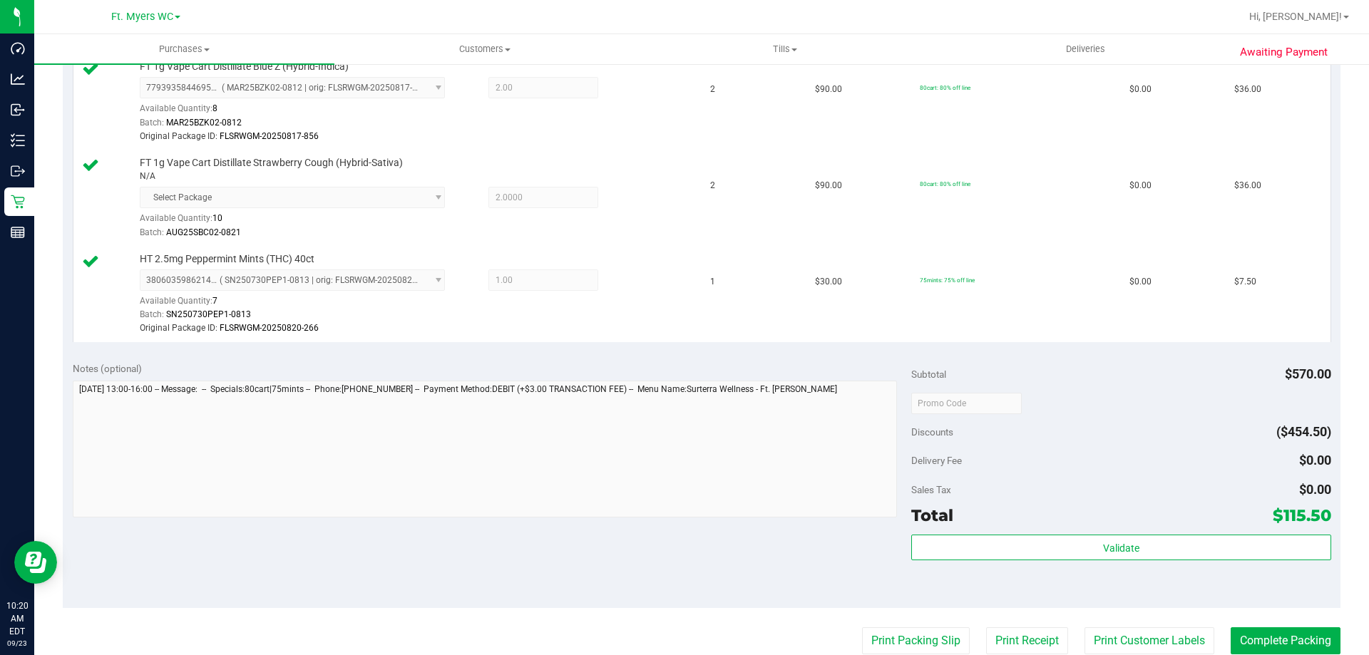
scroll to position [642, 0]
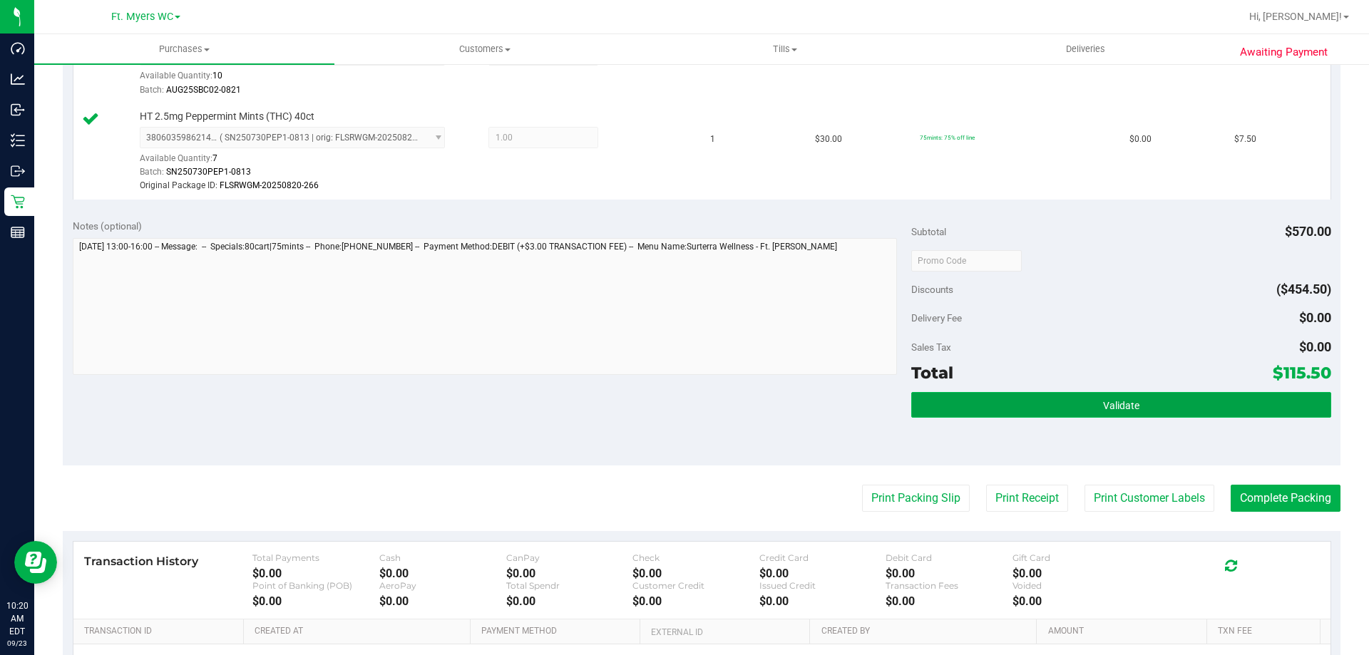
click at [1137, 412] on button "Validate" at bounding box center [1120, 405] width 419 height 26
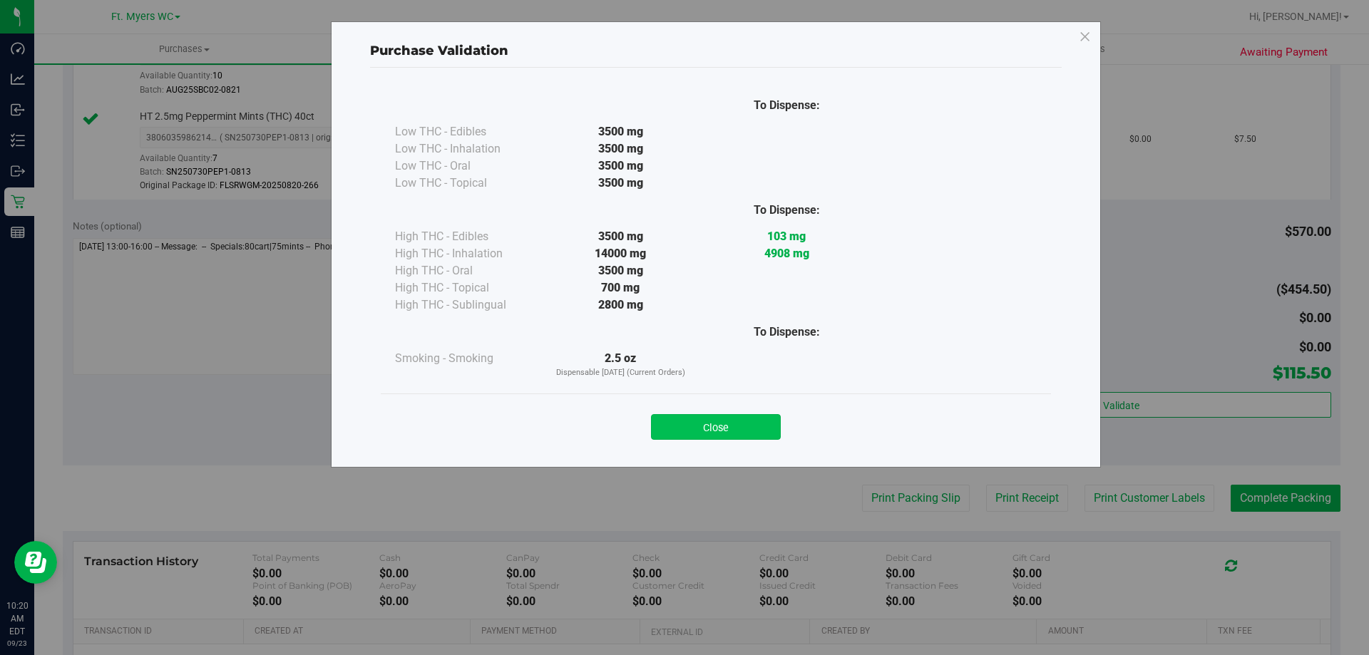
click at [729, 419] on button "Close" at bounding box center [716, 427] width 130 height 26
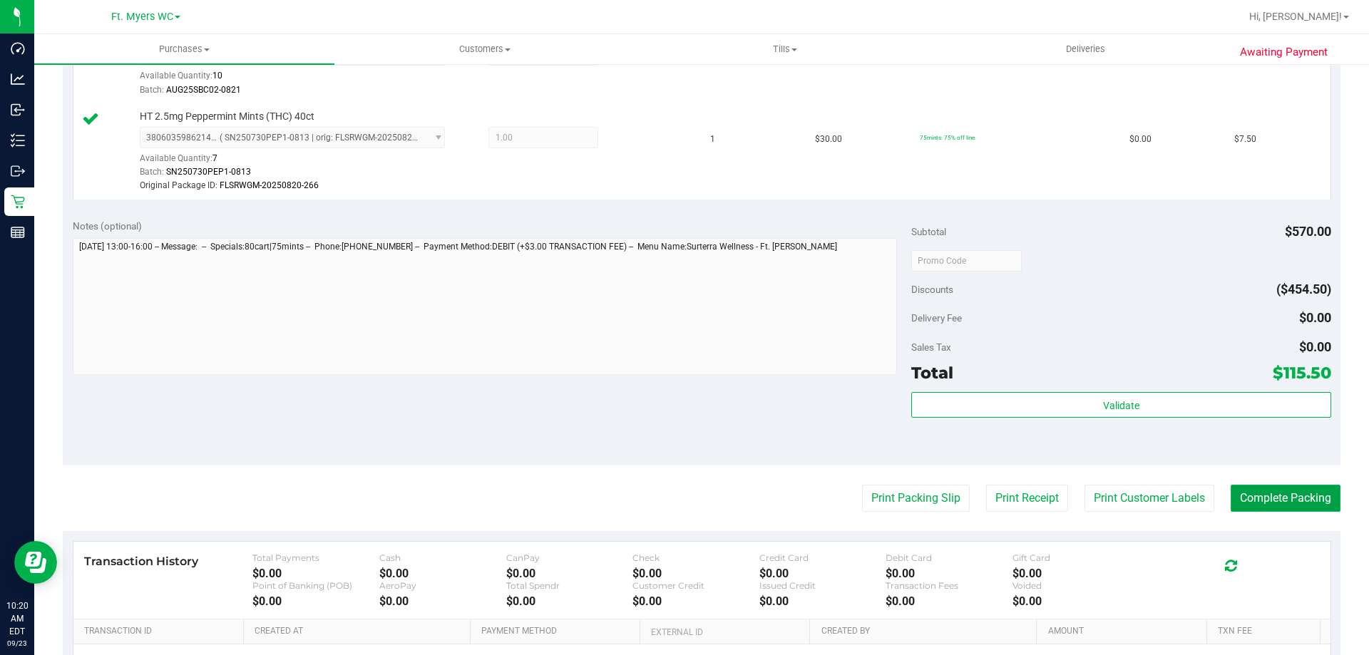
click at [1245, 487] on button "Complete Packing" at bounding box center [1285, 498] width 110 height 27
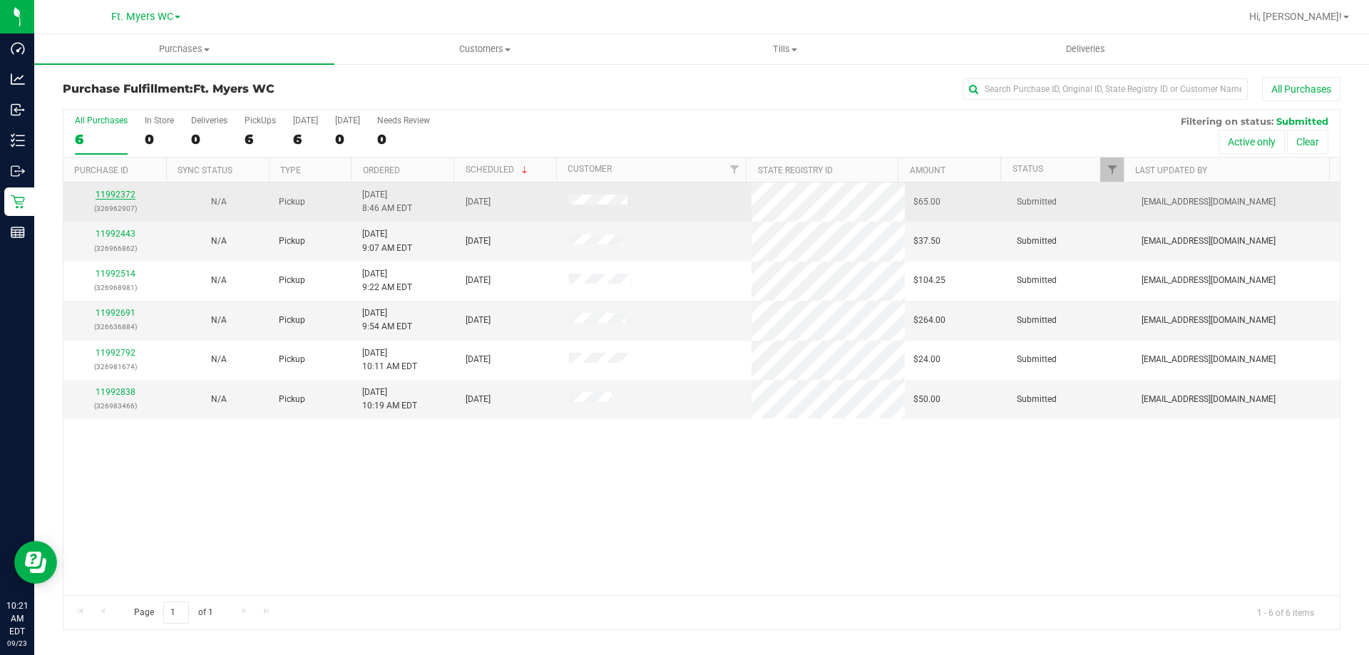
click at [129, 190] on link "11992372" at bounding box center [116, 195] width 40 height 10
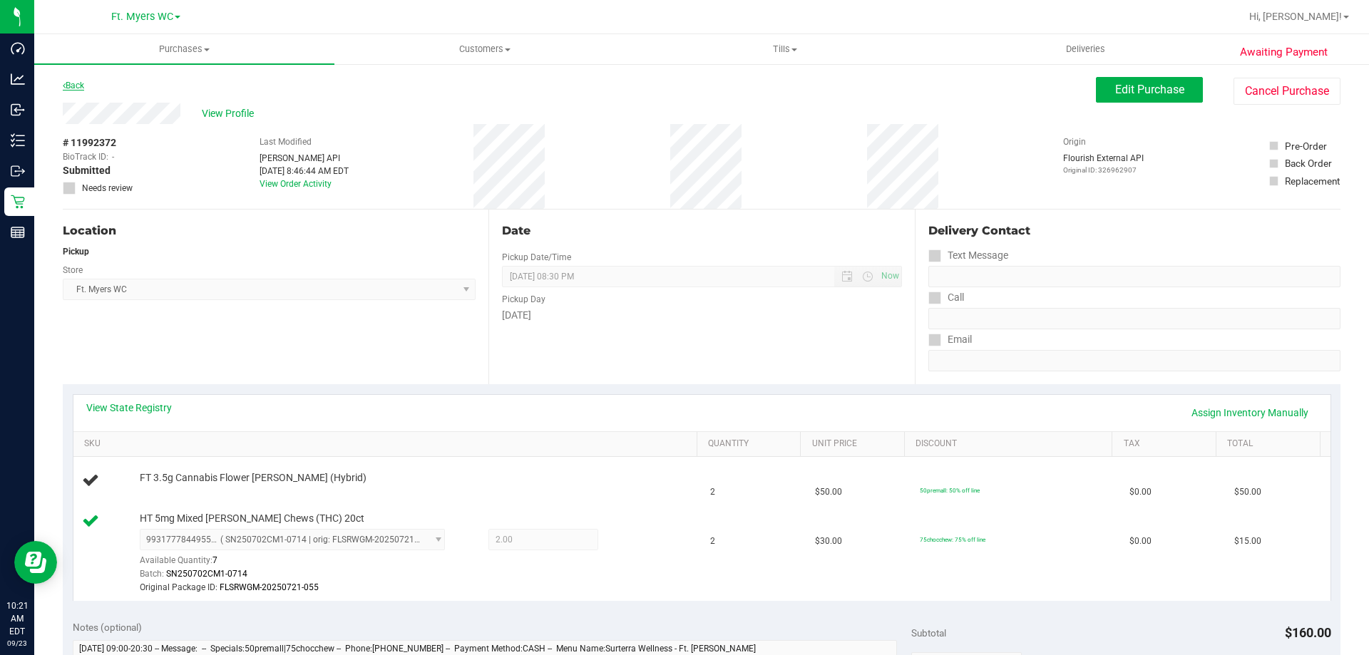
click at [80, 85] on link "Back" at bounding box center [73, 86] width 21 height 10
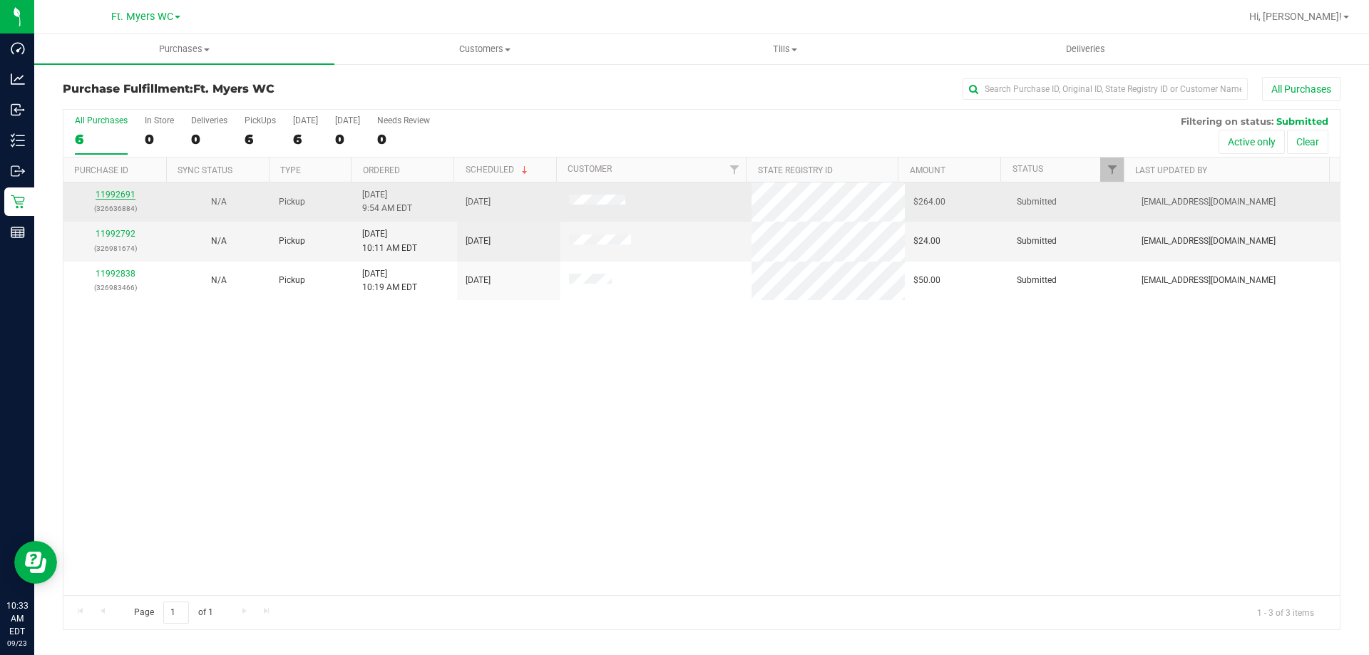
click at [118, 190] on link "11992691" at bounding box center [116, 195] width 40 height 10
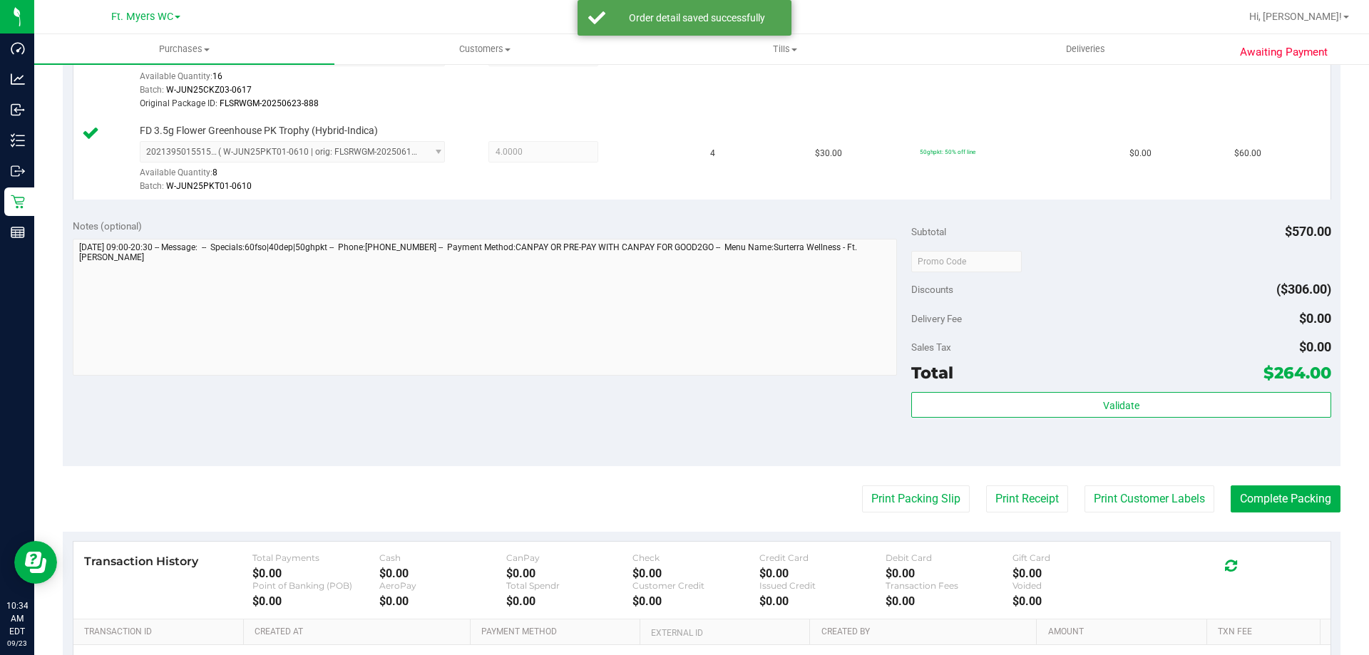
scroll to position [786, 0]
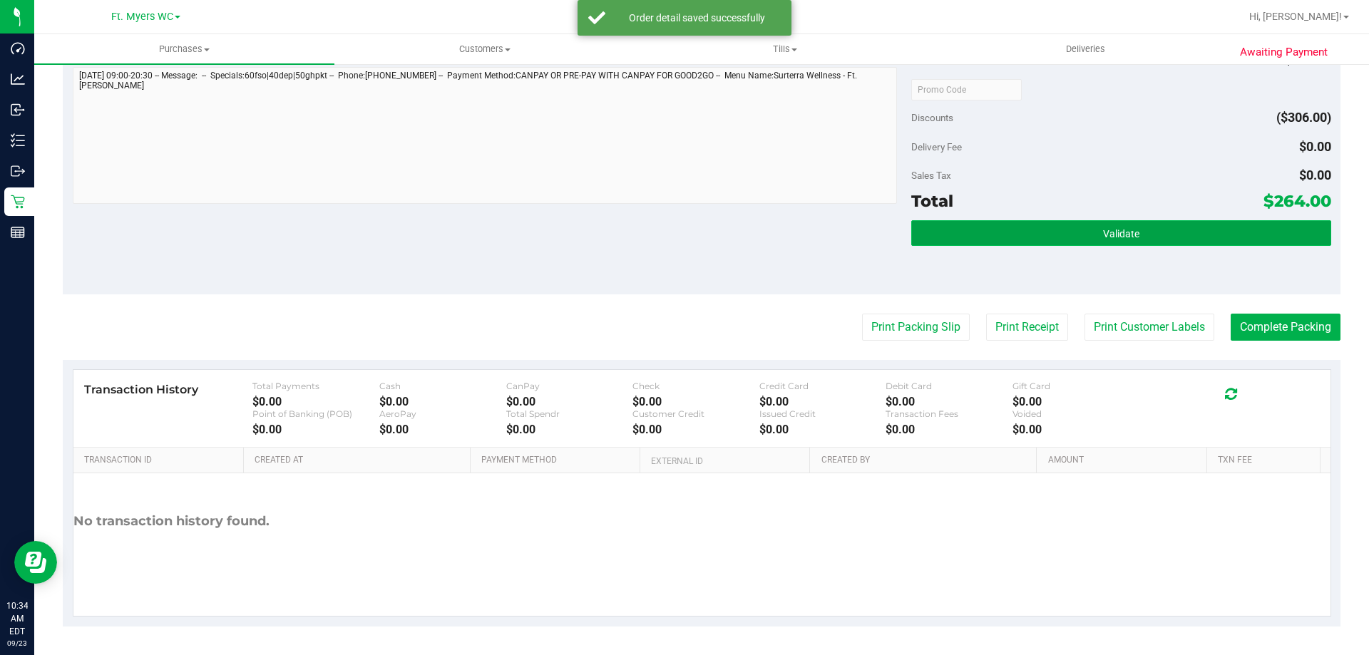
click at [1146, 230] on button "Validate" at bounding box center [1120, 233] width 419 height 26
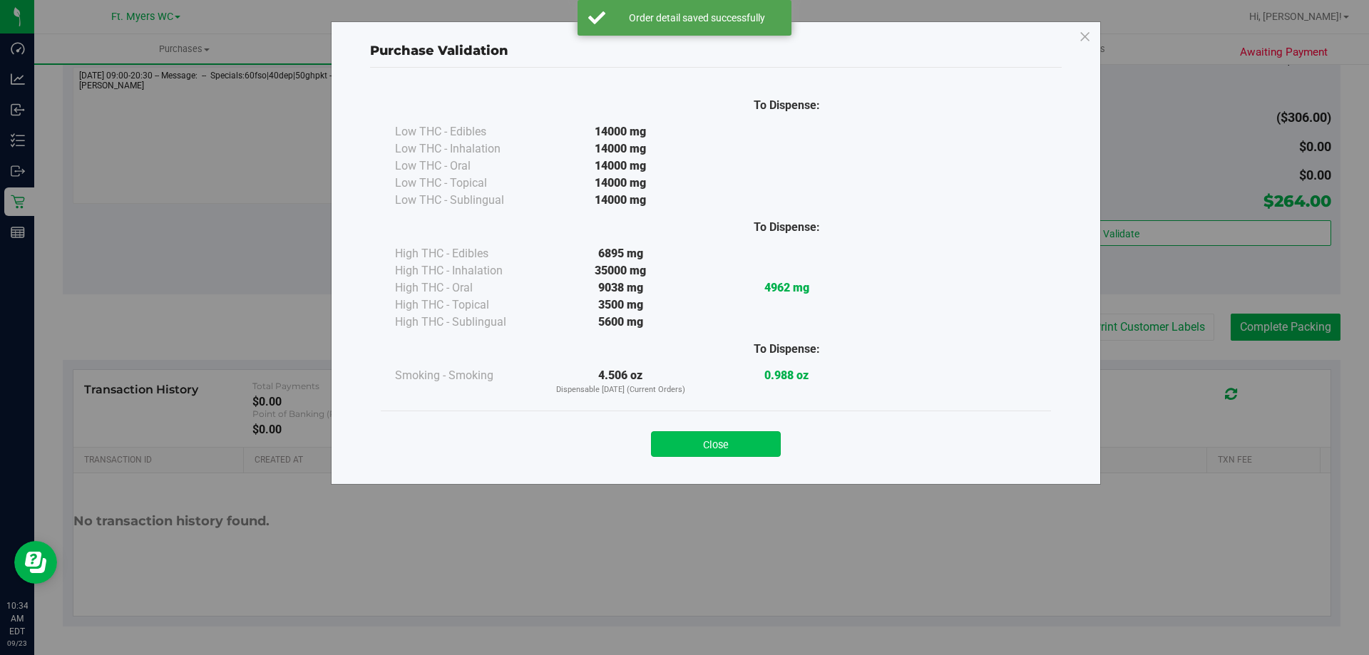
click at [753, 439] on button "Close" at bounding box center [716, 444] width 130 height 26
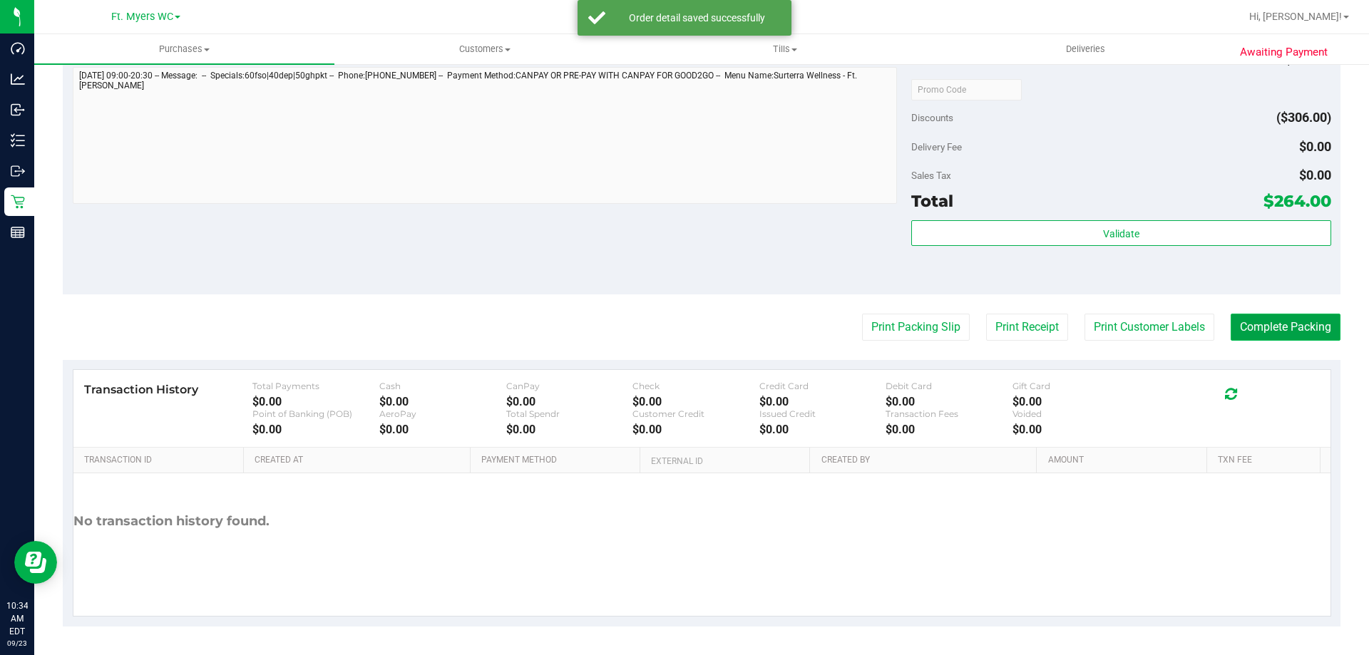
click at [1298, 316] on button "Complete Packing" at bounding box center [1285, 327] width 110 height 27
